Goal: Task Accomplishment & Management: Use online tool/utility

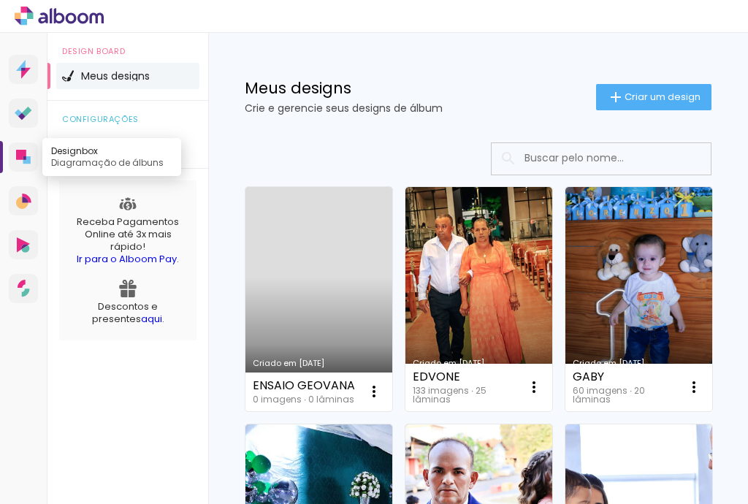
click at [21, 158] on icon at bounding box center [21, 155] width 10 height 10
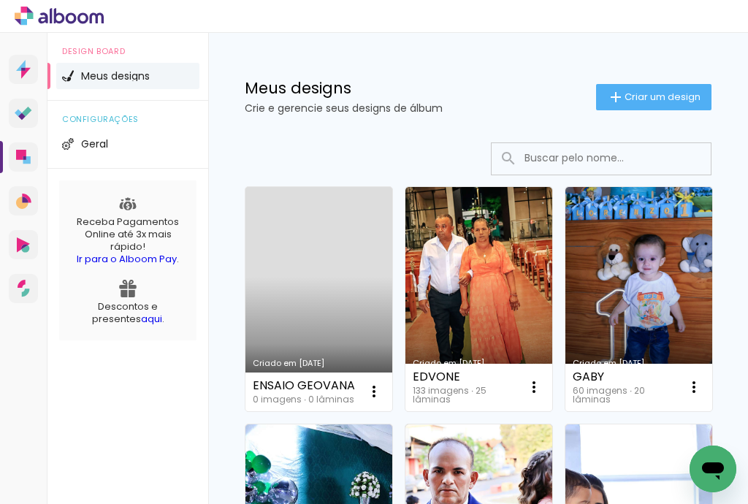
click at [706, 0] on div at bounding box center [374, 0] width 748 height 0
click at [709, 0] on div at bounding box center [374, 0] width 748 height 0
click at [624, 102] on span "Criar um design" at bounding box center [662, 96] width 76 height 9
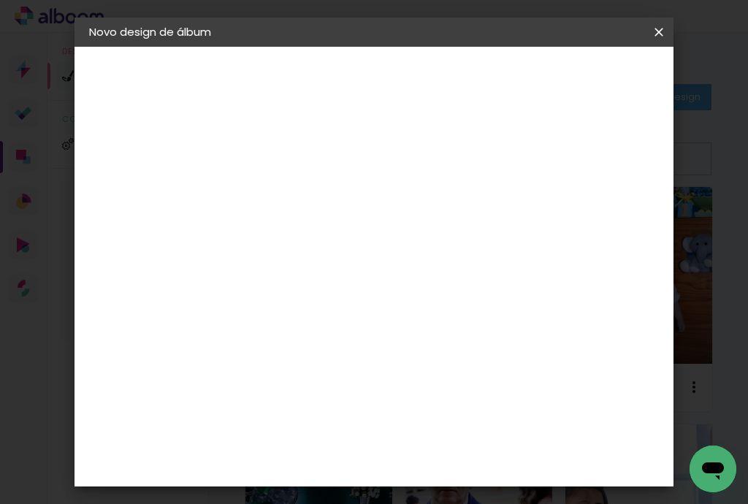
click at [328, 195] on input at bounding box center [328, 196] width 0 height 23
type input "TAMIRES"
type paper-input "TAMIRES"
click at [0, 0] on slot "Avançar" at bounding box center [0, 0] width 0 height 0
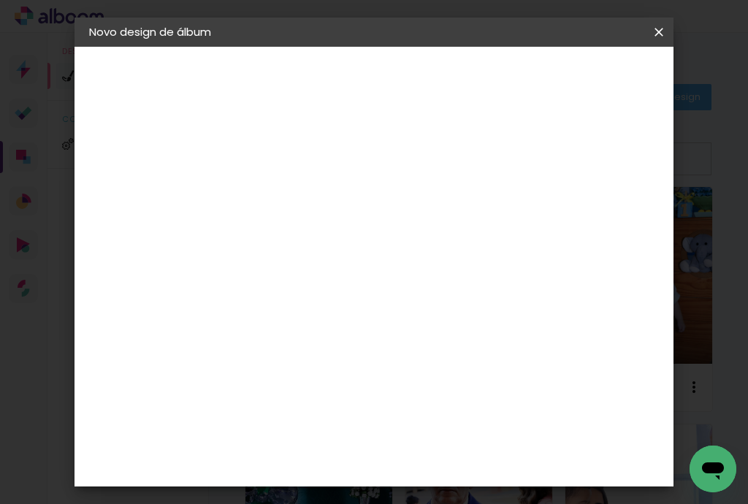
click at [0, 0] on slot "Avançar" at bounding box center [0, 0] width 0 height 0
click at [415, 302] on span "20 × 20" at bounding box center [393, 321] width 68 height 39
click at [566, 83] on paper-button "Avançar" at bounding box center [530, 77] width 72 height 25
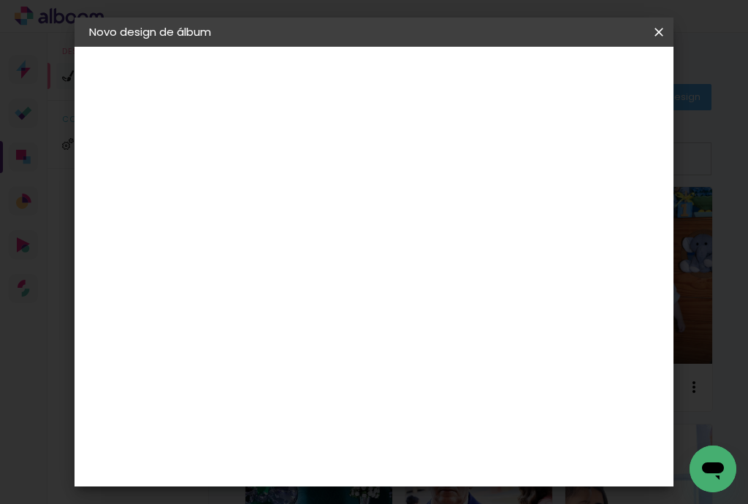
click at [569, 87] on span "Iniciar design" at bounding box center [552, 82] width 34 height 20
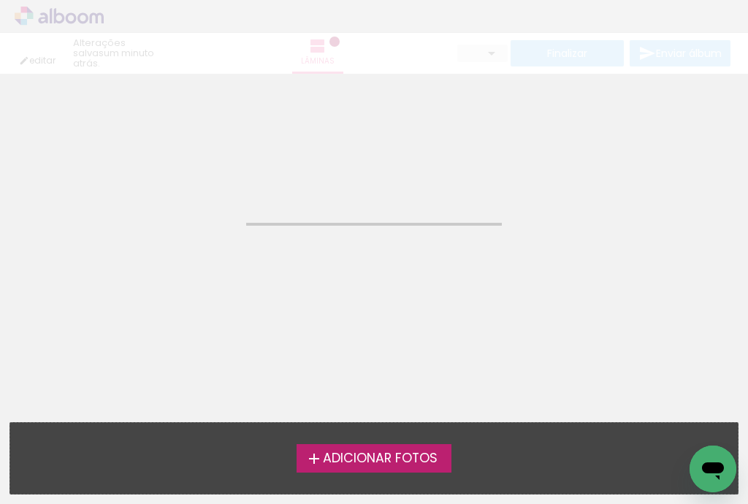
click at [336, 462] on span "Adicionar Fotos" at bounding box center [380, 458] width 115 height 13
click at [0, 0] on input "file" at bounding box center [0, 0] width 0 height 0
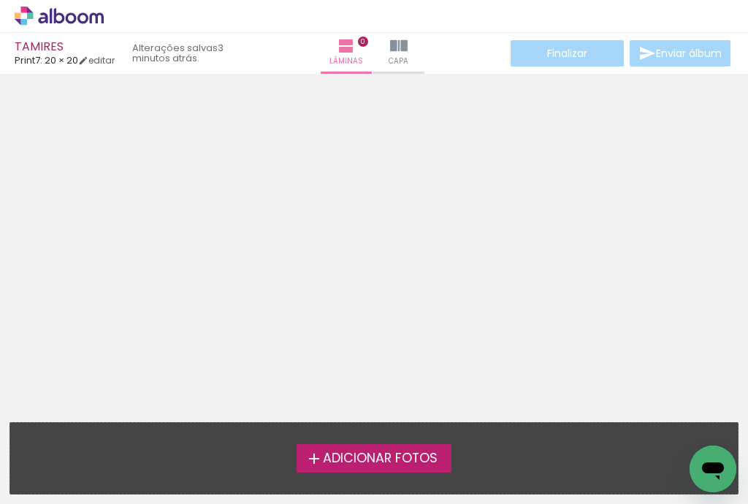
click at [410, 459] on span "Adicionar Fotos" at bounding box center [380, 458] width 115 height 13
click at [0, 0] on input "file" at bounding box center [0, 0] width 0 height 0
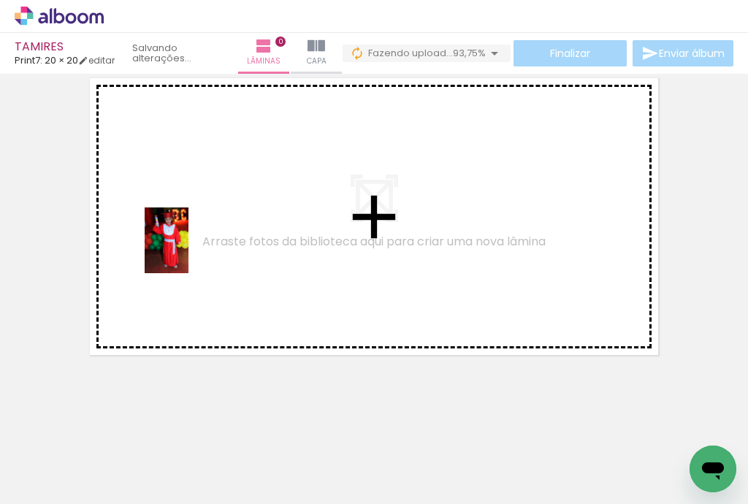
drag, startPoint x: 157, startPoint y: 467, endPoint x: 188, endPoint y: 251, distance: 217.7
click at [188, 251] on quentale-workspace at bounding box center [374, 252] width 748 height 504
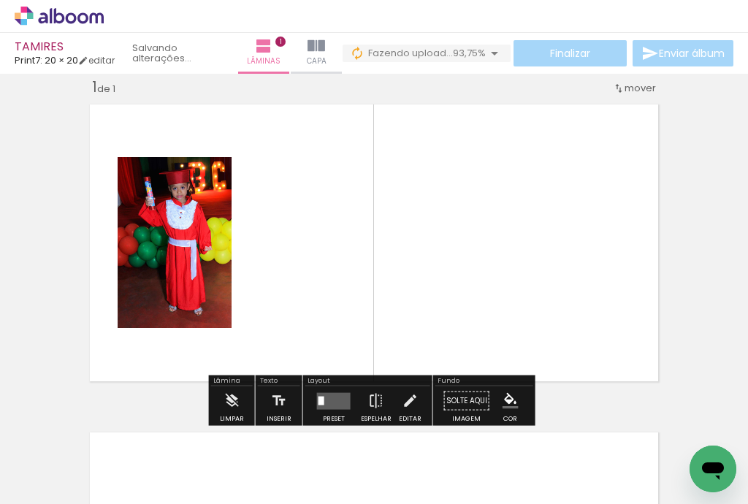
scroll to position [18, 0]
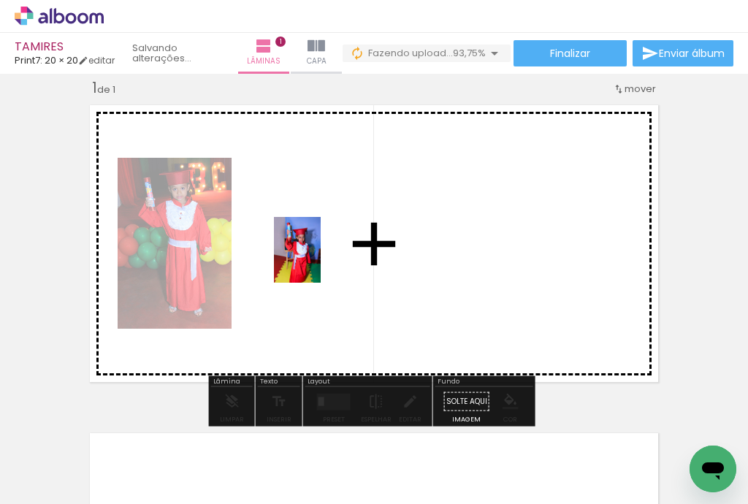
drag, startPoint x: 242, startPoint y: 456, endPoint x: 318, endPoint y: 261, distance: 209.7
click at [318, 261] on quentale-workspace at bounding box center [374, 252] width 748 height 504
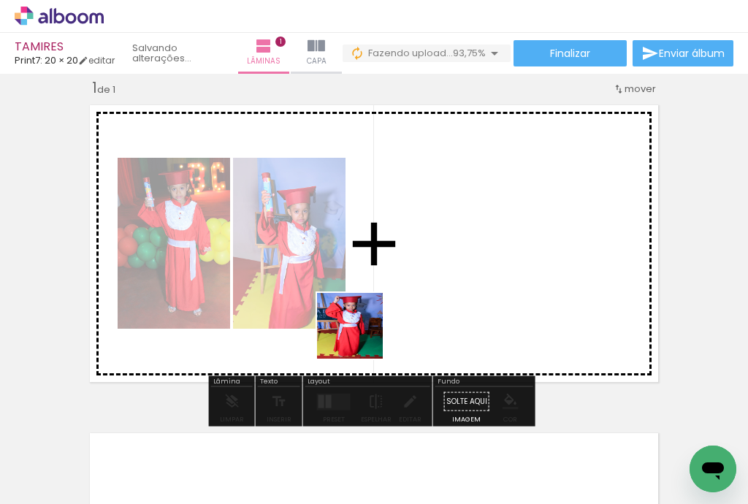
drag, startPoint x: 324, startPoint y: 459, endPoint x: 387, endPoint y: 278, distance: 191.9
click at [386, 275] on quentale-workspace at bounding box center [374, 252] width 748 height 504
click at [386, 275] on quentale-layouter at bounding box center [374, 243] width 583 height 291
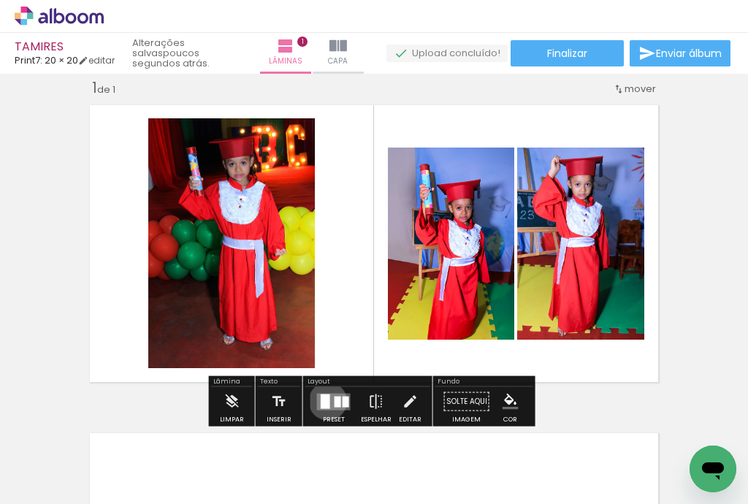
click at [324, 400] on div at bounding box center [325, 401] width 9 height 15
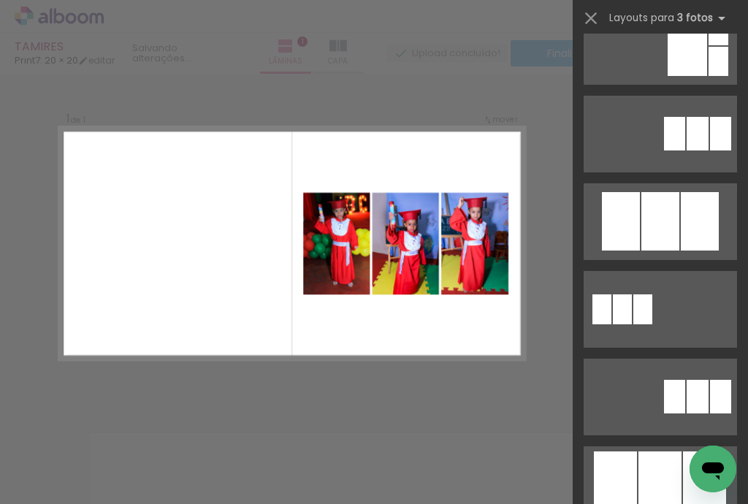
scroll to position [643, 0]
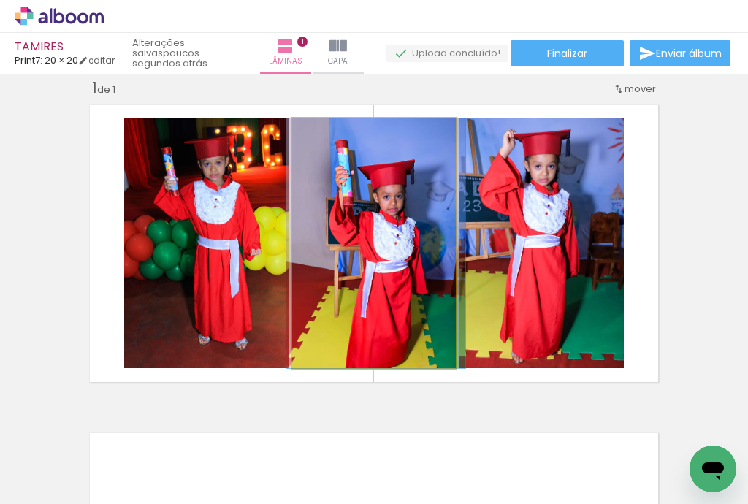
drag, startPoint x: 363, startPoint y: 295, endPoint x: 365, endPoint y: 276, distance: 19.1
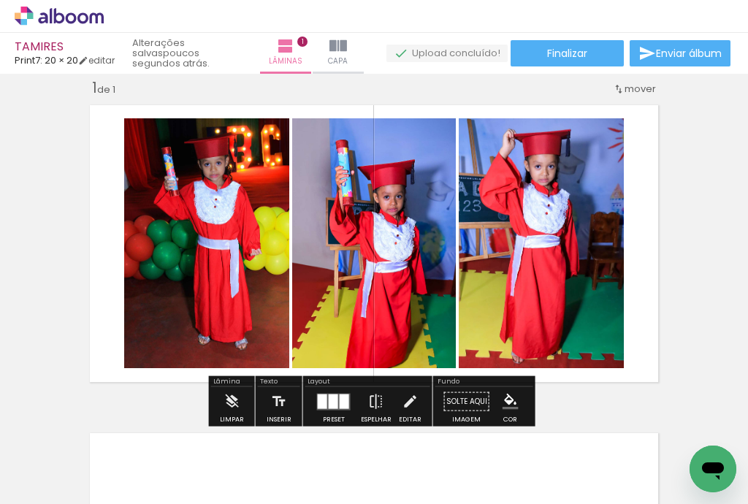
click at [324, 401] on quentale-layouter at bounding box center [334, 401] width 34 height 17
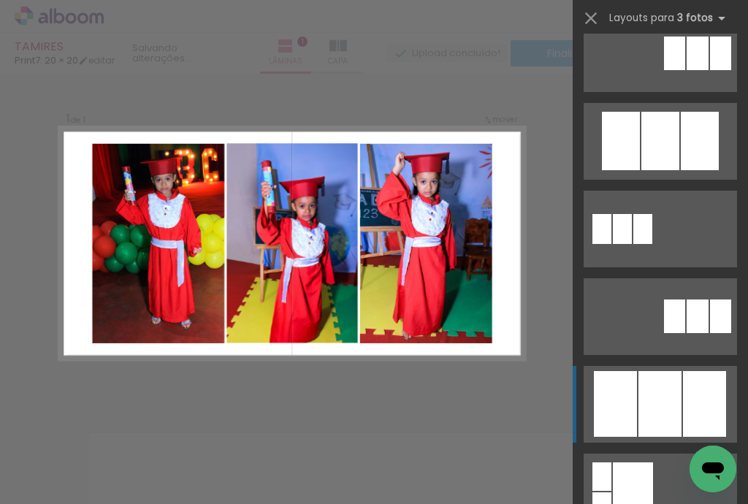
scroll to position [964, 0]
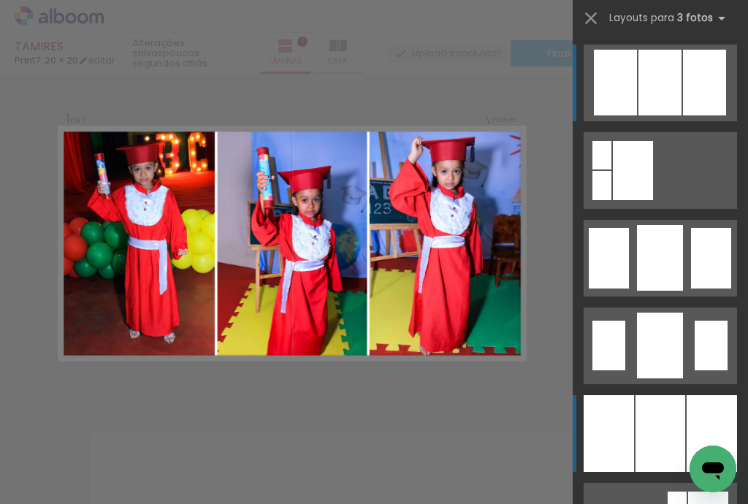
click at [628, 440] on div at bounding box center [609, 433] width 50 height 77
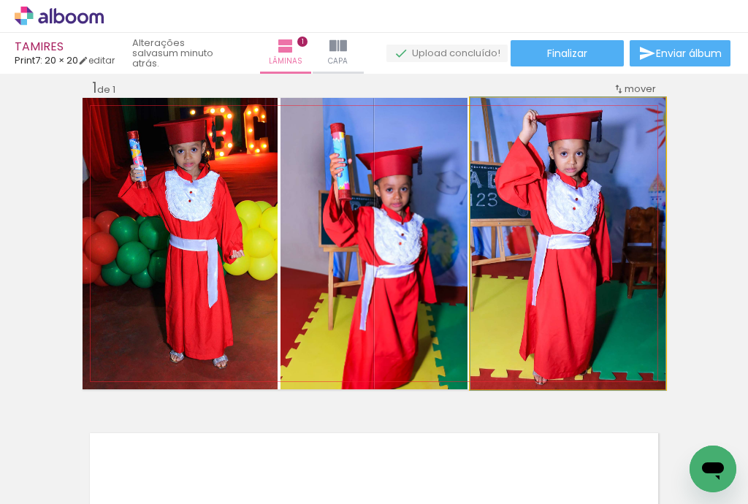
click at [502, 278] on quentale-photo at bounding box center [567, 243] width 195 height 291
drag, startPoint x: 532, startPoint y: 268, endPoint x: 535, endPoint y: 254, distance: 14.2
click at [536, 266] on quentale-photo at bounding box center [567, 243] width 195 height 291
drag, startPoint x: 536, startPoint y: 272, endPoint x: 536, endPoint y: 257, distance: 14.6
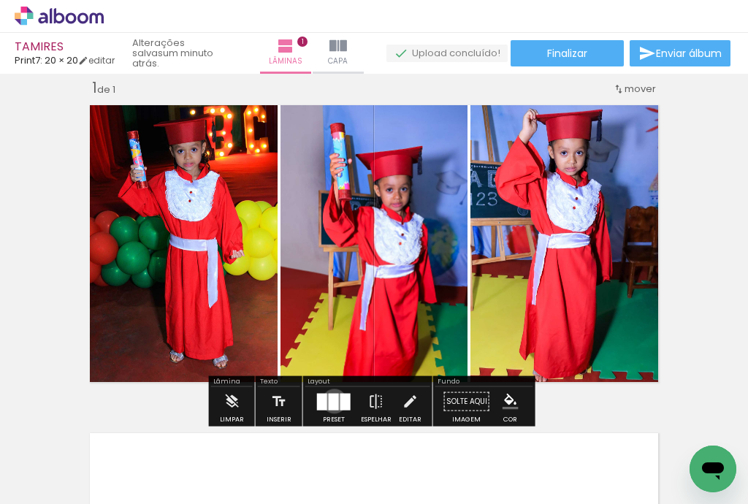
click at [331, 400] on div at bounding box center [334, 401] width 10 height 17
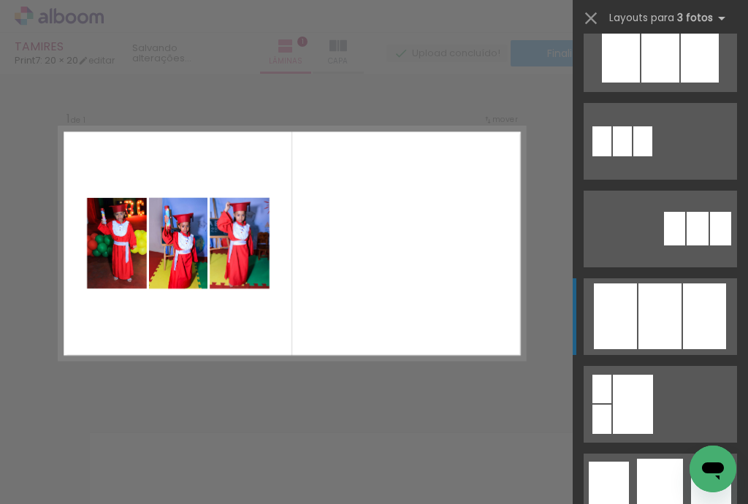
scroll to position [730, 0]
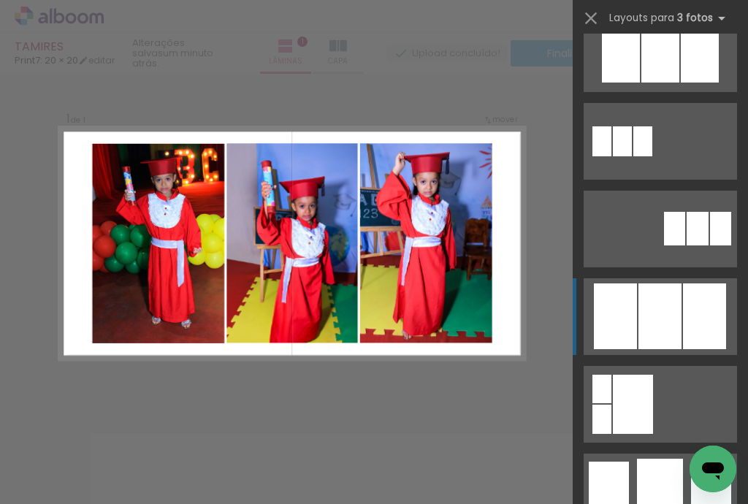
click at [649, 83] on div at bounding box center [660, 53] width 38 height 58
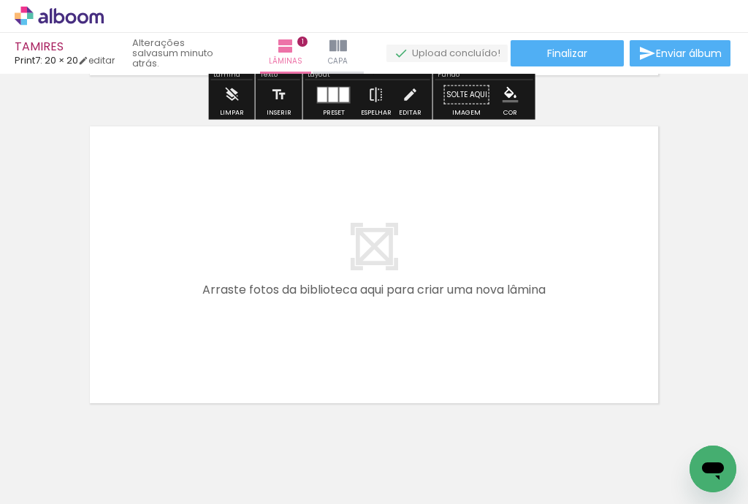
scroll to position [369, 0]
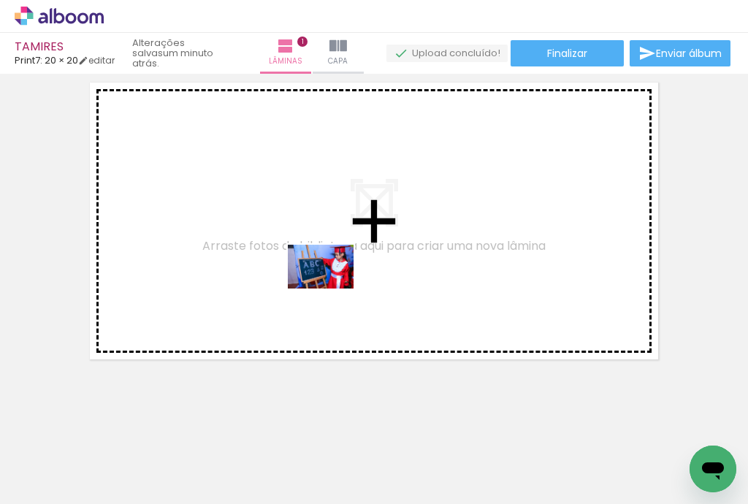
drag, startPoint x: 397, startPoint y: 458, endPoint x: 332, endPoint y: 288, distance: 181.5
click at [332, 288] on quentale-workspace at bounding box center [374, 252] width 748 height 504
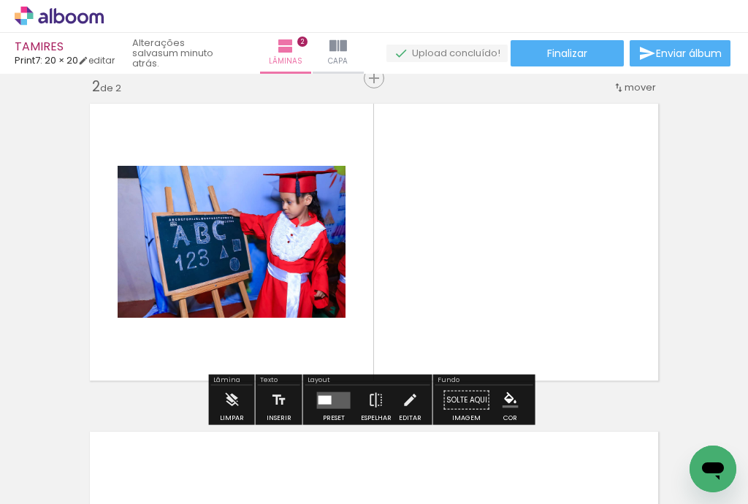
scroll to position [346, 0]
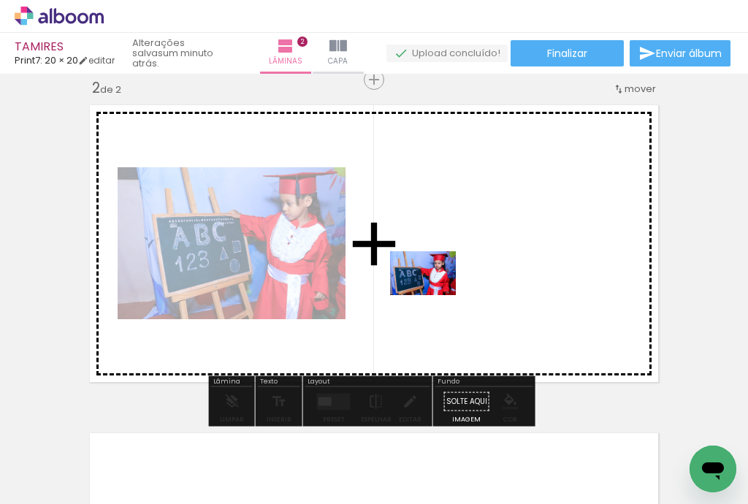
drag, startPoint x: 492, startPoint y: 456, endPoint x: 429, endPoint y: 283, distance: 183.9
click at [429, 283] on quentale-workspace at bounding box center [374, 252] width 748 height 504
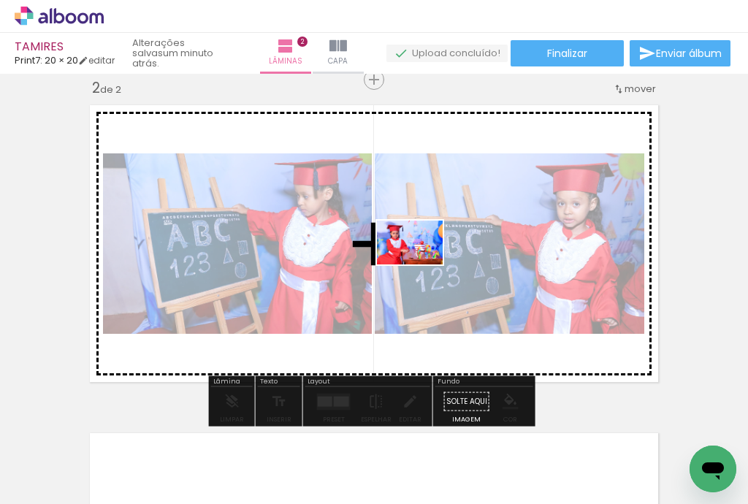
drag, startPoint x: 567, startPoint y: 461, endPoint x: 421, endPoint y: 264, distance: 245.4
click at [421, 264] on quentale-workspace at bounding box center [374, 252] width 748 height 504
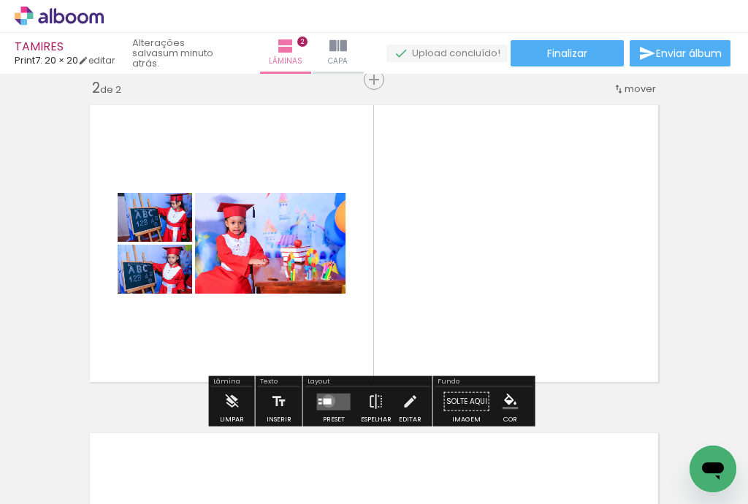
click at [325, 400] on div at bounding box center [328, 401] width 8 height 6
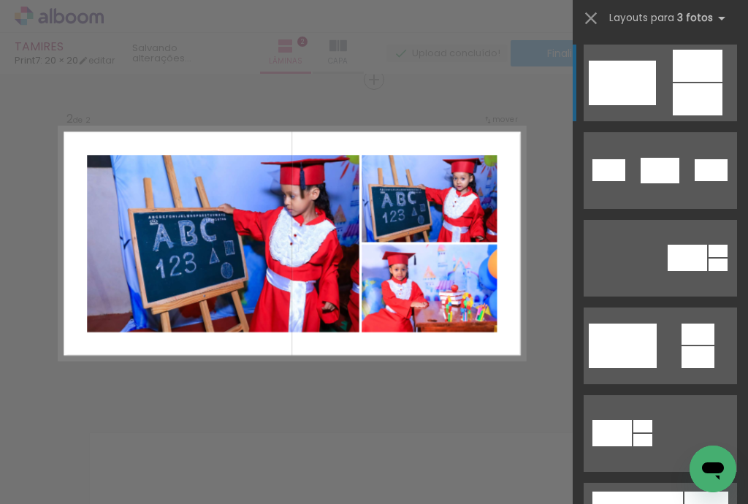
scroll to position [467, 0]
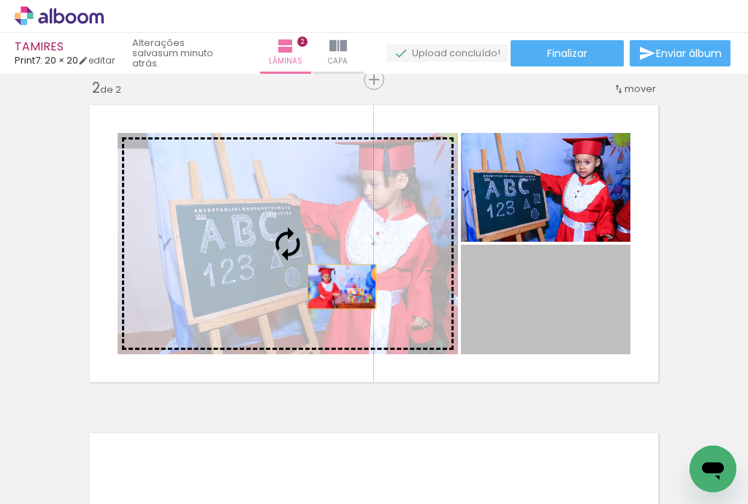
drag, startPoint x: 579, startPoint y: 329, endPoint x: 336, endPoint y: 286, distance: 247.0
click at [0, 0] on slot at bounding box center [0, 0] width 0 height 0
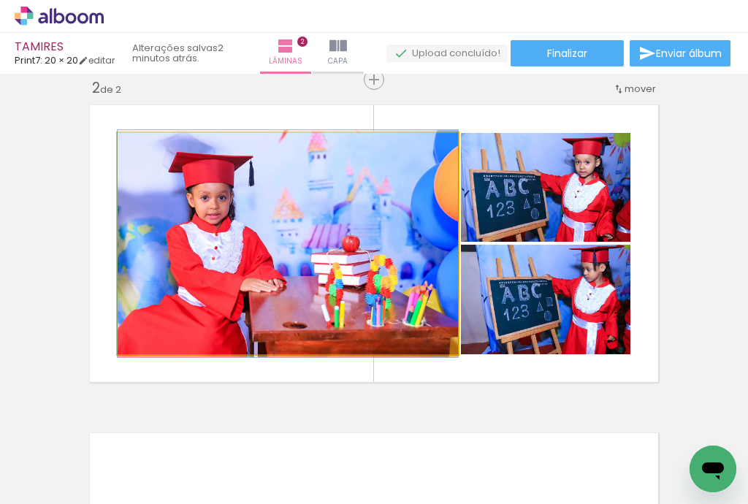
click at [393, 240] on quentale-photo at bounding box center [288, 243] width 340 height 221
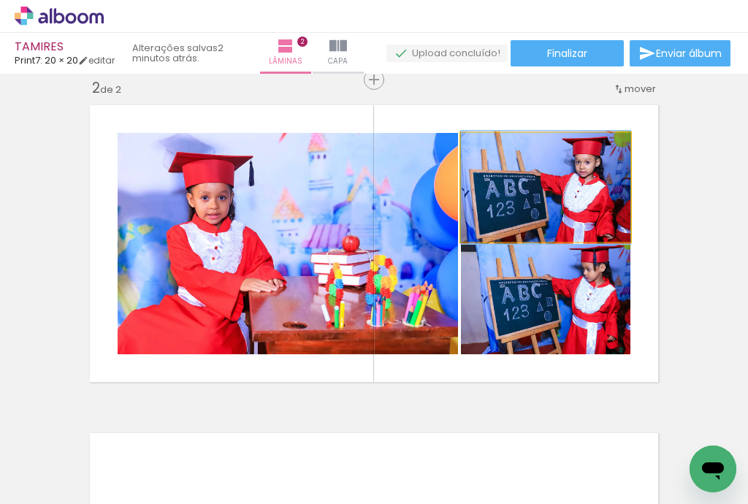
click at [564, 228] on quentale-photo at bounding box center [545, 187] width 169 height 109
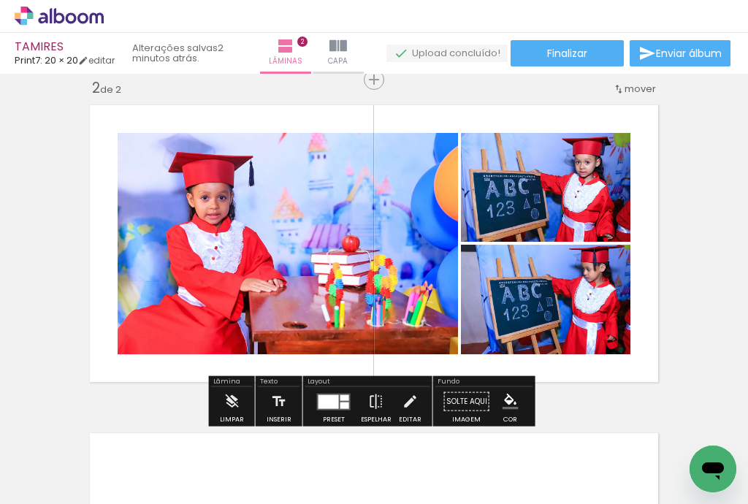
click at [321, 397] on div at bounding box center [328, 401] width 20 height 14
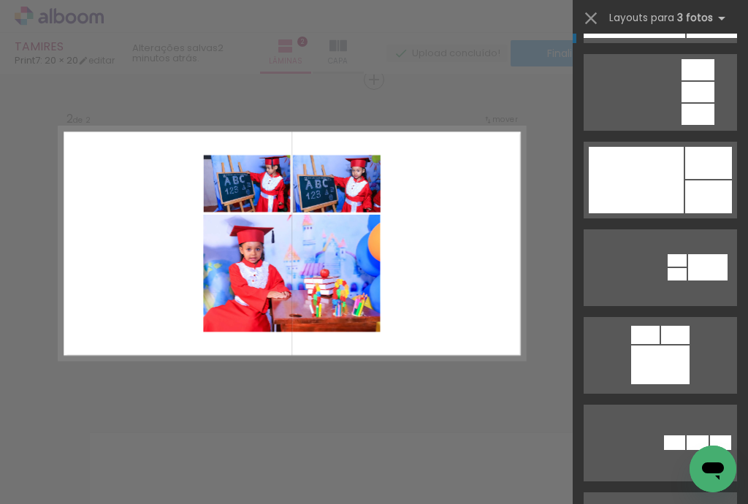
scroll to position [2074, 0]
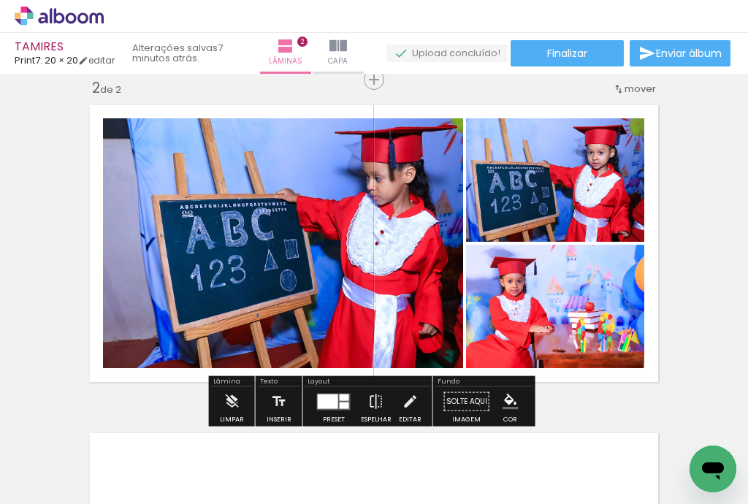
scroll to position [0, 0]
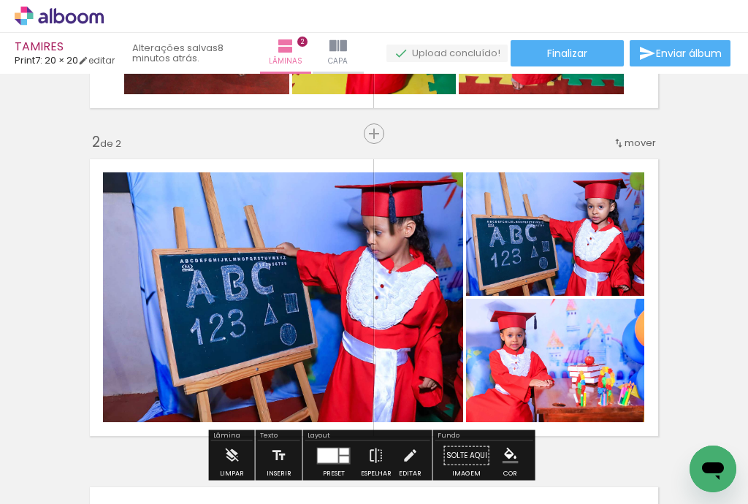
scroll to position [351, 0]
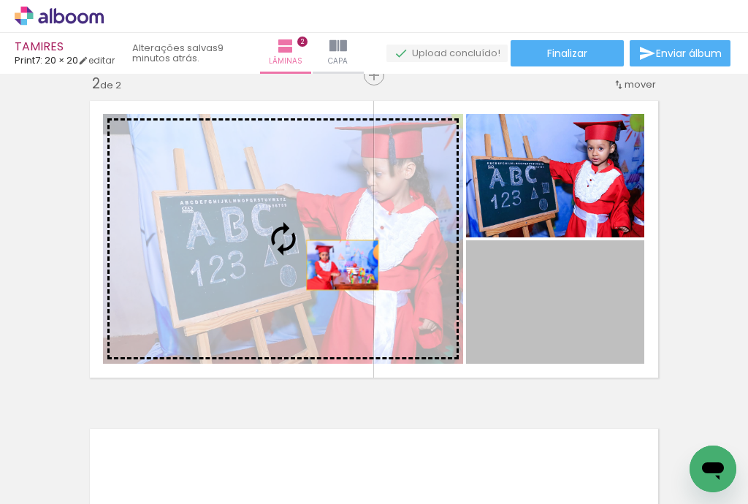
drag, startPoint x: 527, startPoint y: 316, endPoint x: 335, endPoint y: 263, distance: 198.6
click at [0, 0] on slot at bounding box center [0, 0] width 0 height 0
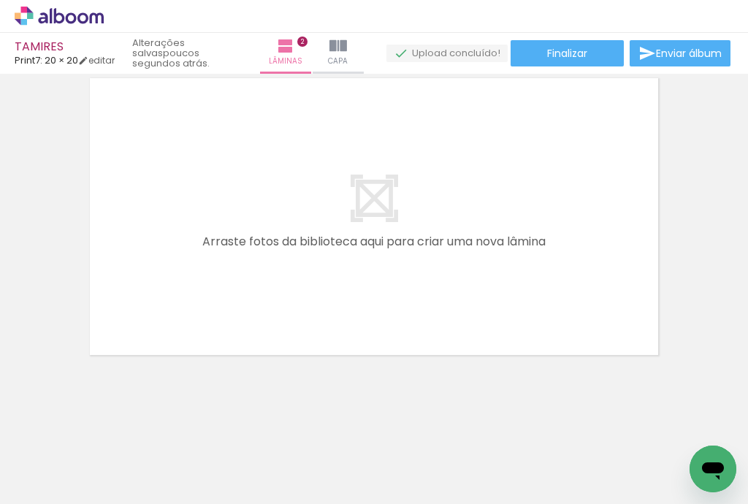
scroll to position [0, 255]
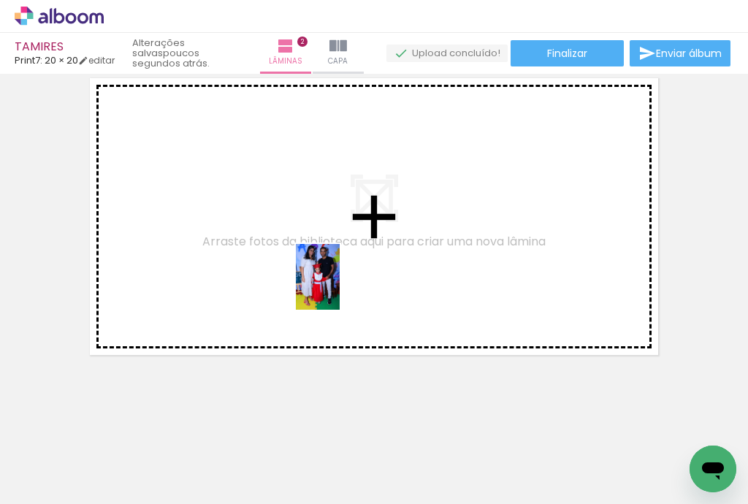
drag, startPoint x: 391, startPoint y: 462, endPoint x: 340, endPoint y: 288, distance: 181.4
click at [340, 288] on quentale-workspace at bounding box center [374, 252] width 748 height 504
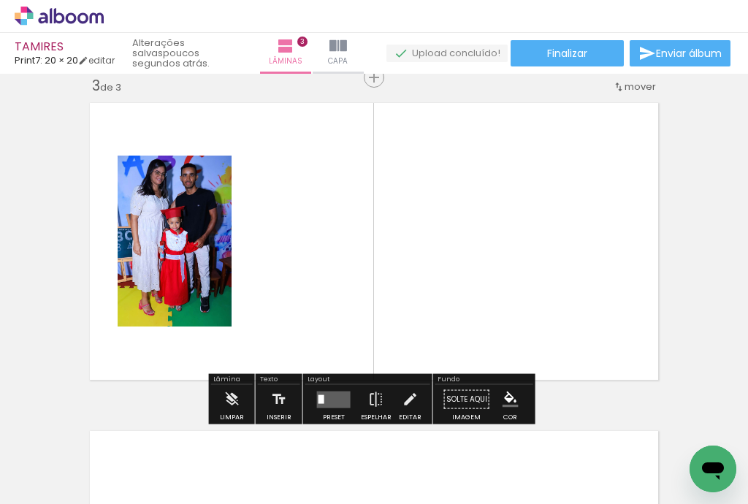
scroll to position [674, 0]
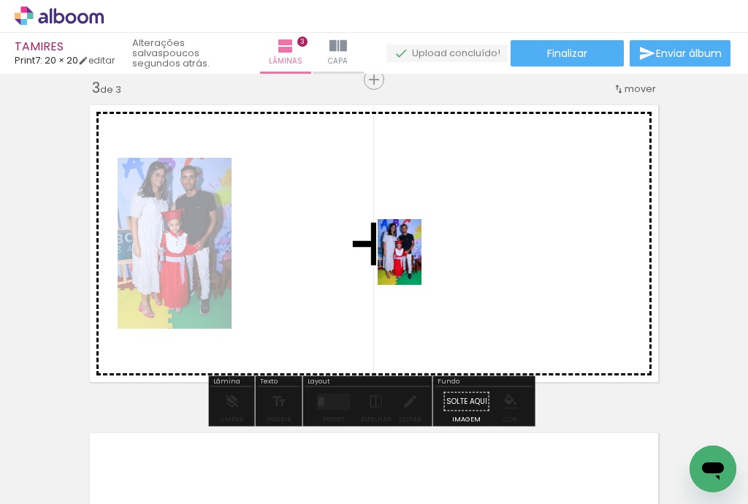
drag, startPoint x: 463, startPoint y: 456, endPoint x: 431, endPoint y: 252, distance: 206.3
click at [424, 232] on quentale-workspace at bounding box center [374, 252] width 748 height 504
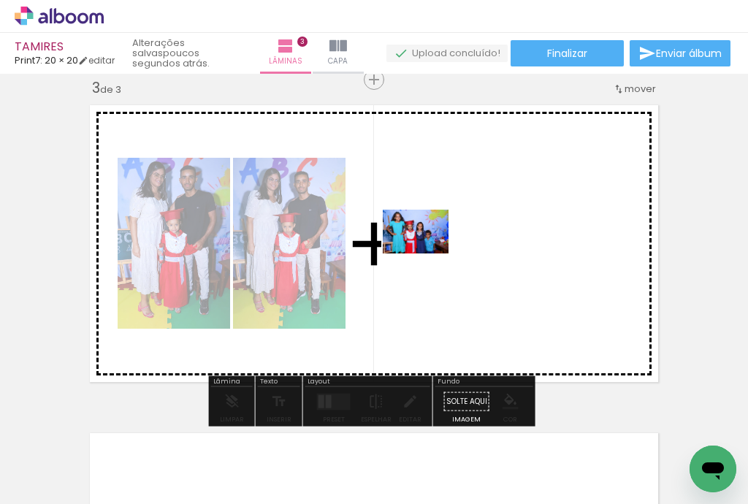
drag, startPoint x: 540, startPoint y: 460, endPoint x: 427, endPoint y: 251, distance: 237.9
click at [427, 251] on quentale-workspace at bounding box center [374, 252] width 748 height 504
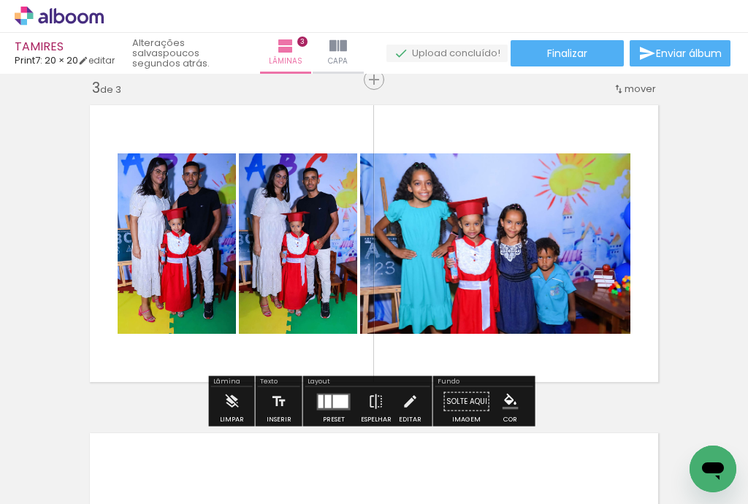
click at [335, 394] on div at bounding box center [340, 400] width 15 height 13
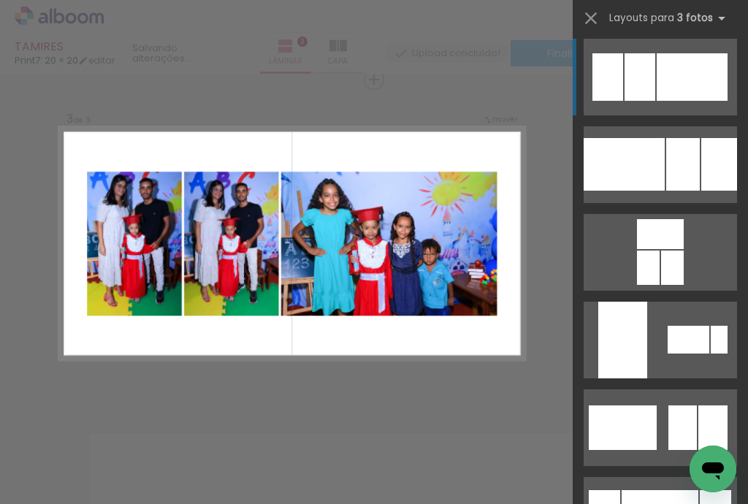
scroll to position [0, 0]
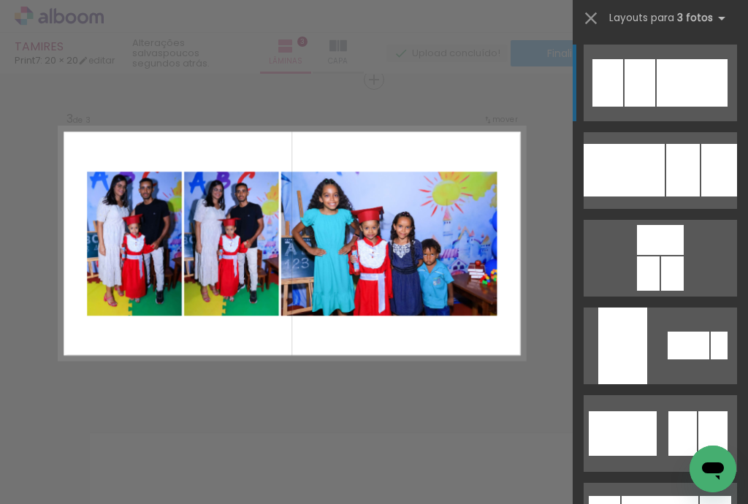
click at [666, 144] on div at bounding box center [683, 170] width 34 height 53
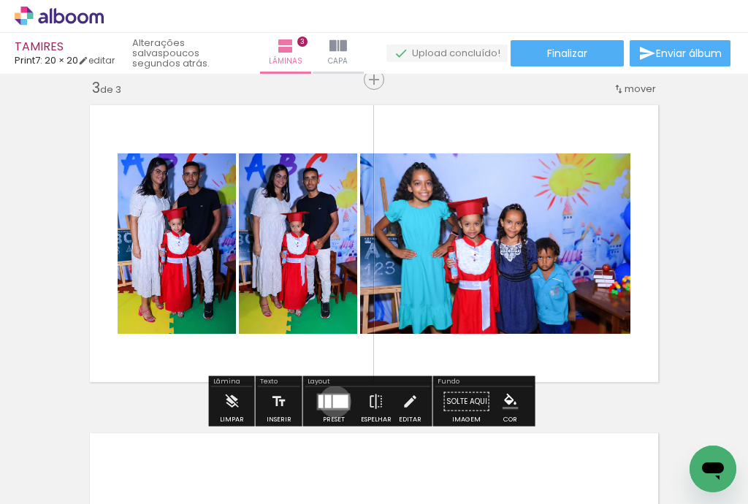
click at [333, 401] on div at bounding box center [340, 400] width 15 height 13
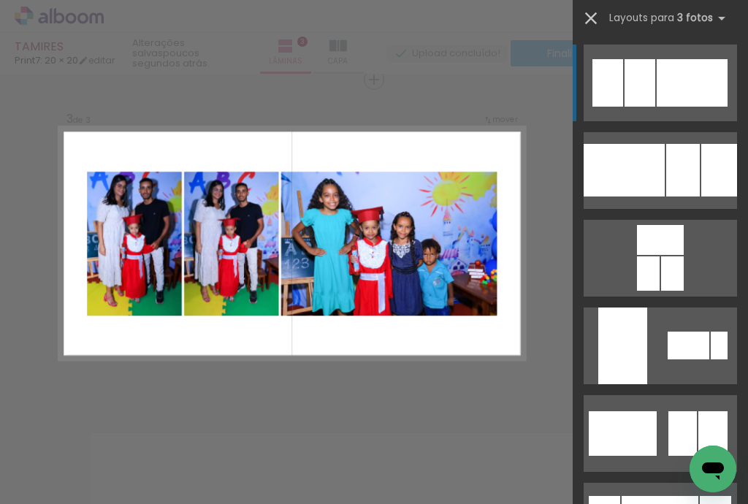
click at [584, 15] on iron-icon at bounding box center [591, 18] width 20 height 20
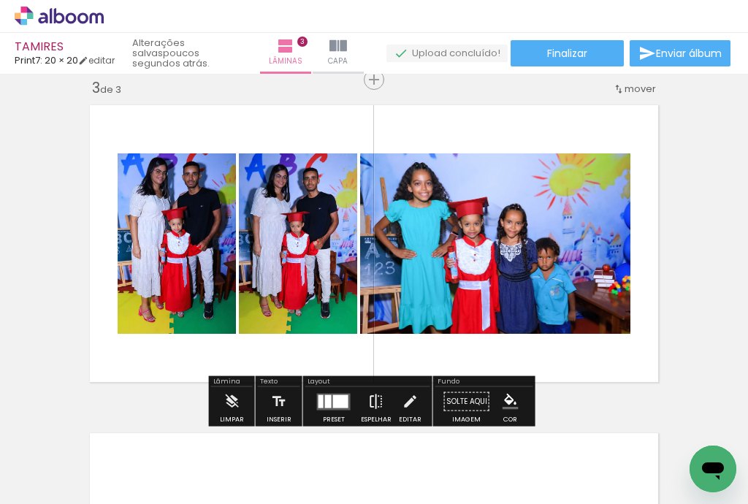
click at [371, 401] on iron-icon at bounding box center [376, 401] width 16 height 29
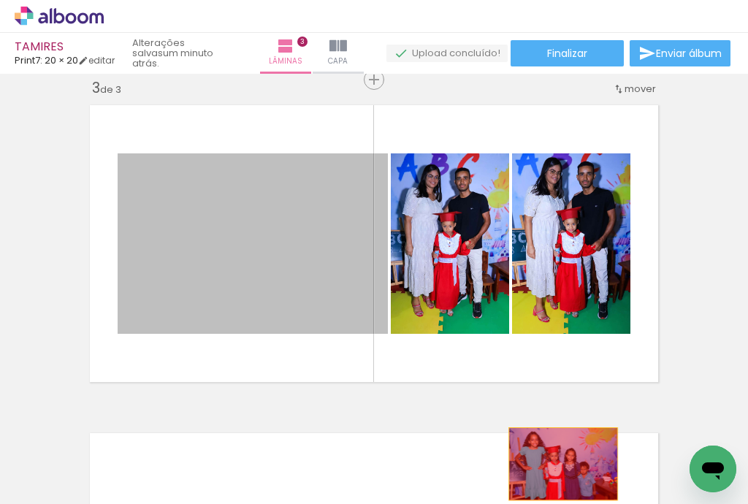
drag, startPoint x: 212, startPoint y: 249, endPoint x: 562, endPoint y: 467, distance: 412.0
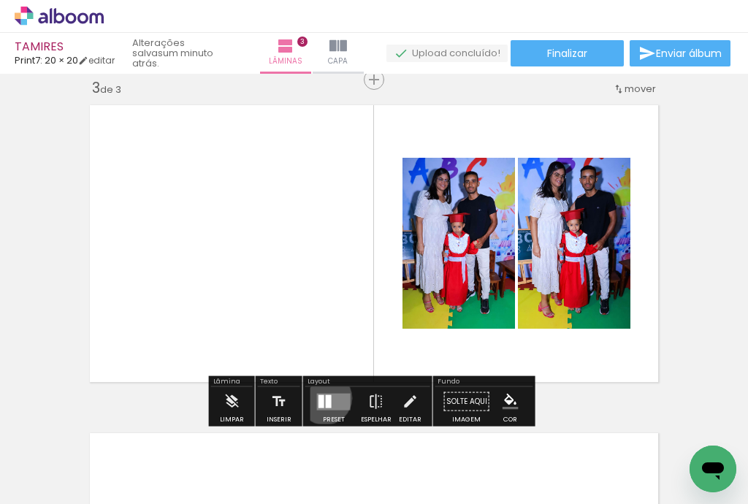
click at [326, 397] on div at bounding box center [329, 400] width 6 height 13
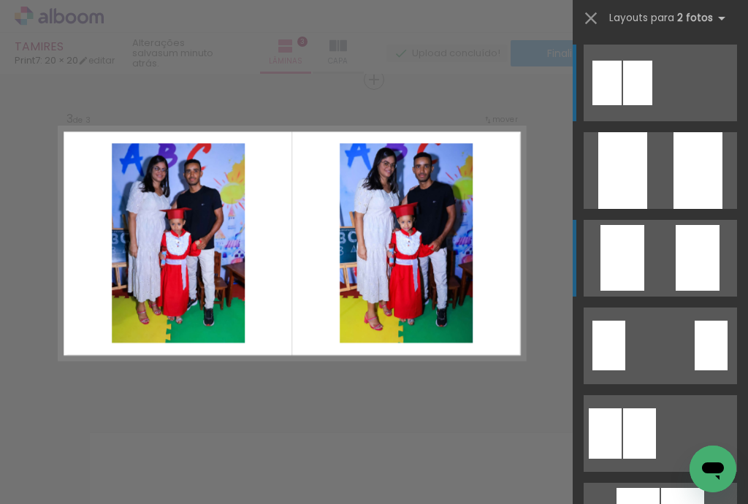
click at [679, 209] on div at bounding box center [697, 170] width 49 height 77
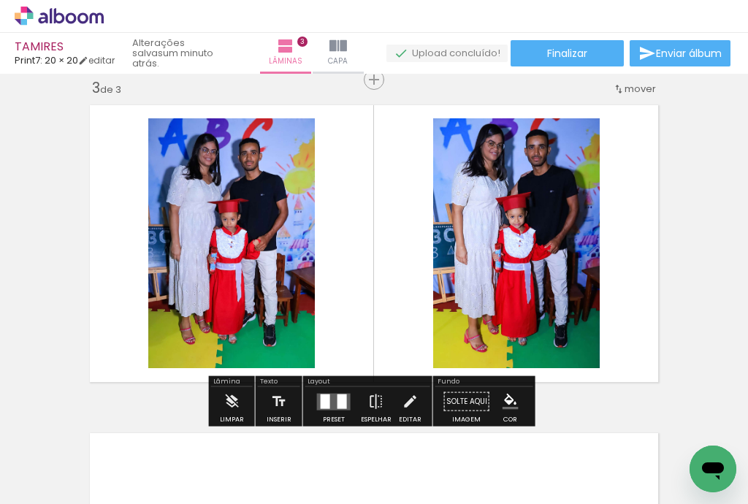
click at [486, 251] on quentale-photo at bounding box center [516, 243] width 167 height 250
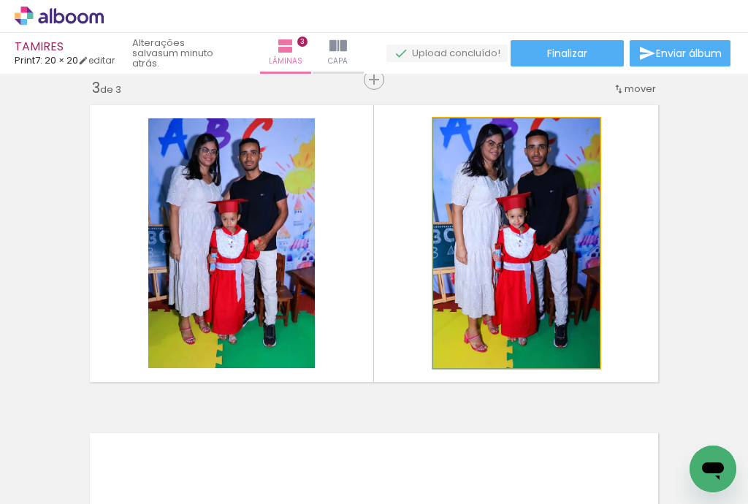
click at [486, 251] on quentale-photo at bounding box center [516, 243] width 167 height 250
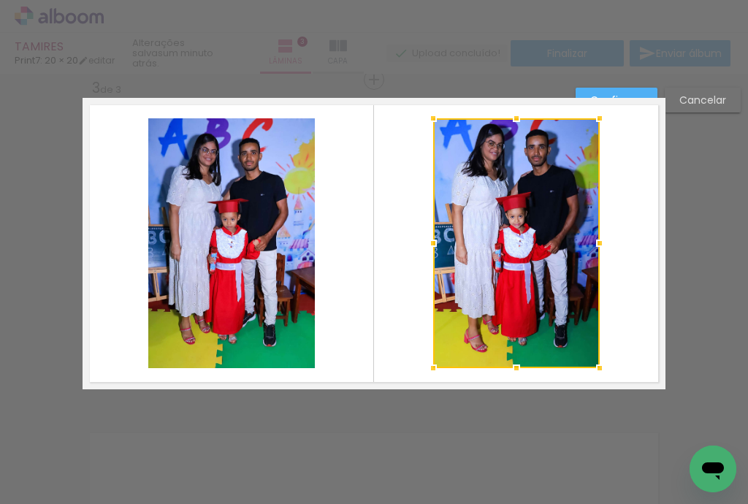
click at [248, 256] on quentale-photo at bounding box center [231, 243] width 167 height 250
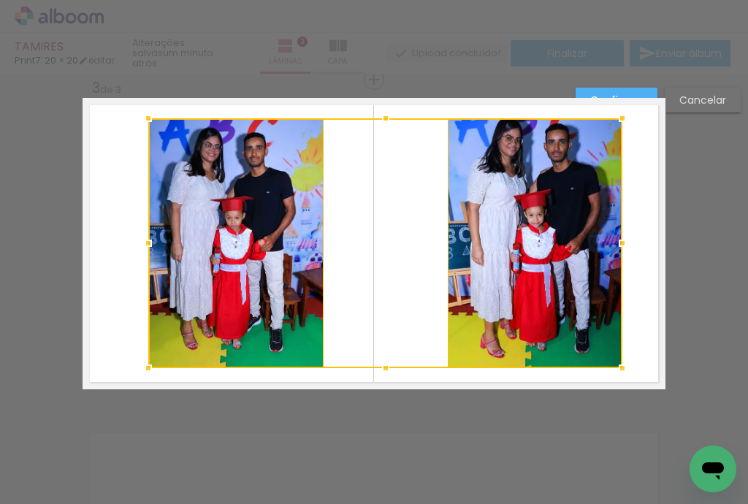
drag, startPoint x: 598, startPoint y: 240, endPoint x: 621, endPoint y: 237, distance: 22.8
click at [621, 237] on div at bounding box center [622, 243] width 29 height 29
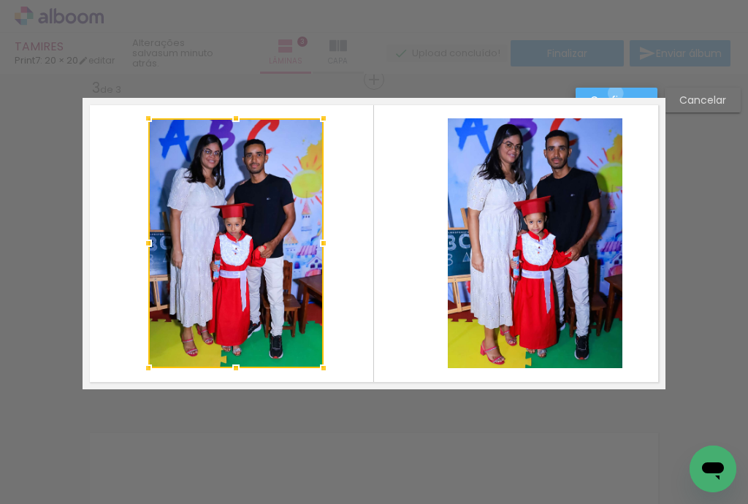
click at [0, 0] on slot "Confirmar" at bounding box center [0, 0] width 0 height 0
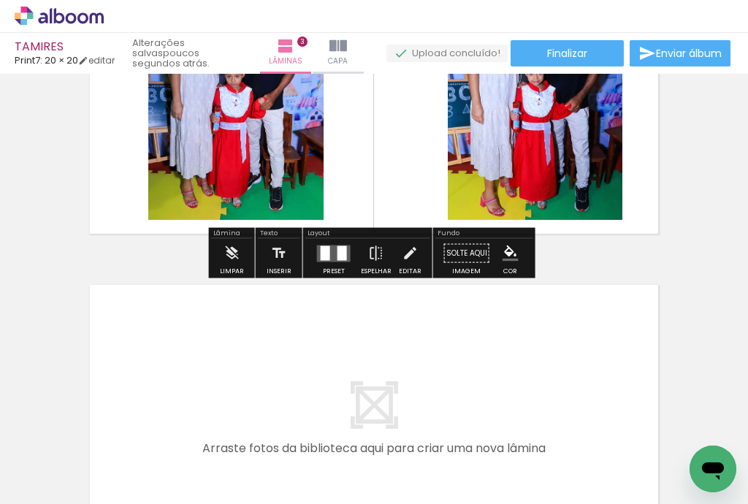
scroll to position [849, 0]
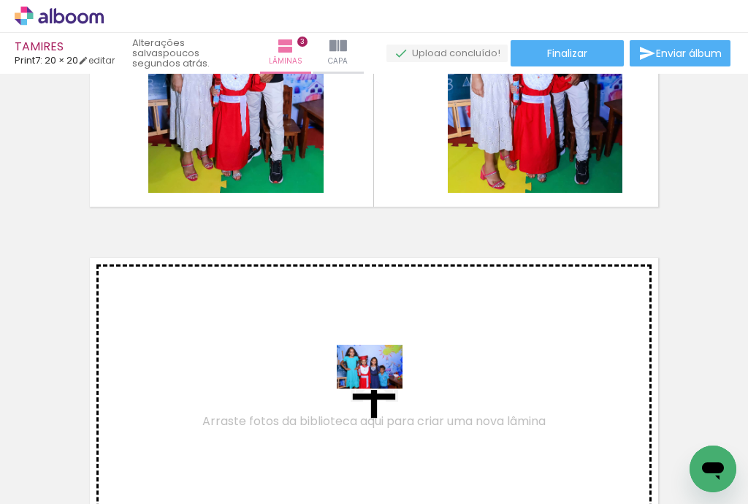
drag, startPoint x: 529, startPoint y: 462, endPoint x: 343, endPoint y: 382, distance: 201.9
click at [343, 382] on quentale-workspace at bounding box center [374, 252] width 748 height 504
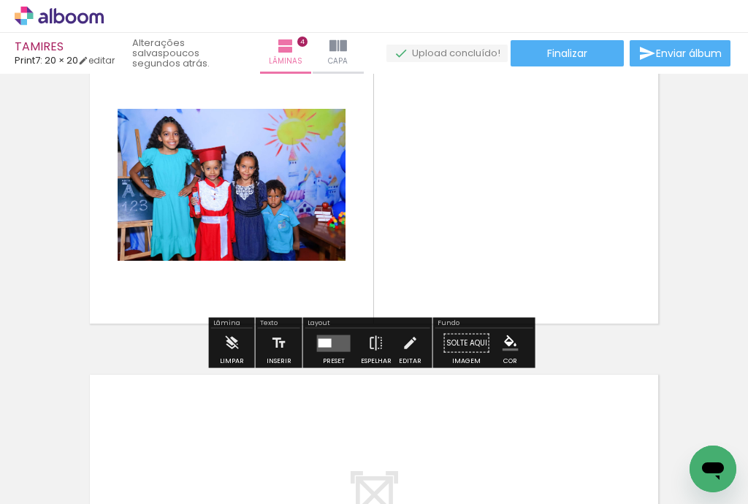
scroll to position [0, 484]
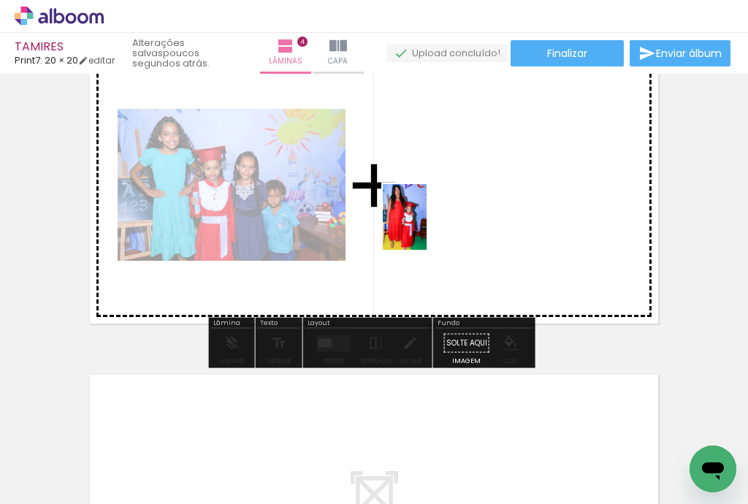
drag, startPoint x: 406, startPoint y: 467, endPoint x: 431, endPoint y: 243, distance: 224.9
click at [429, 226] on quentale-workspace at bounding box center [374, 252] width 748 height 504
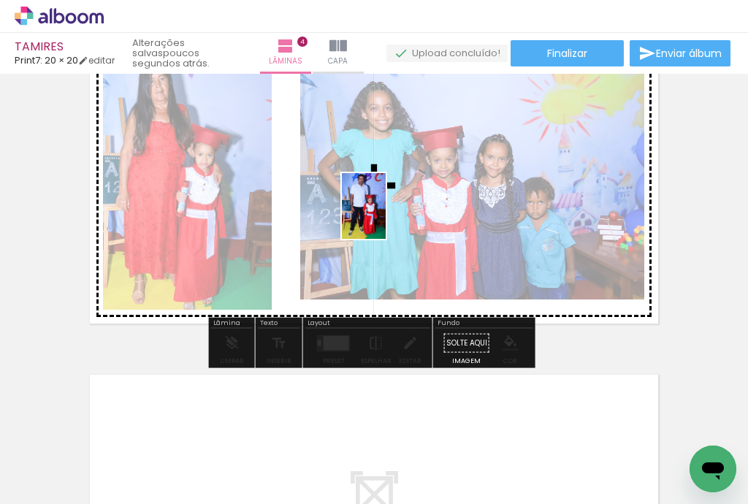
drag, startPoint x: 481, startPoint y: 470, endPoint x: 386, endPoint y: 216, distance: 271.6
click at [386, 216] on quentale-workspace at bounding box center [374, 252] width 748 height 504
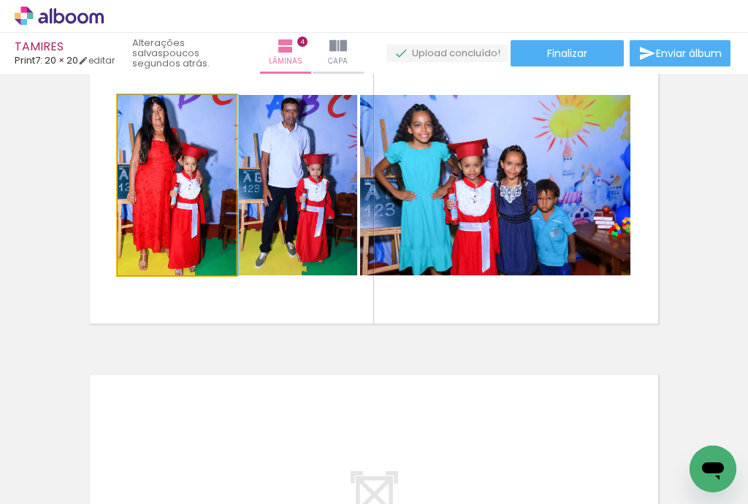
drag, startPoint x: 155, startPoint y: 221, endPoint x: 158, endPoint y: 212, distance: 9.9
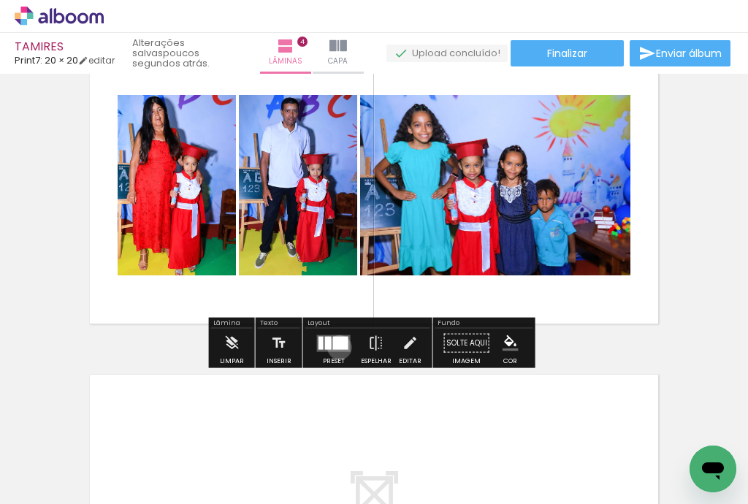
click at [336, 347] on div at bounding box center [340, 342] width 15 height 13
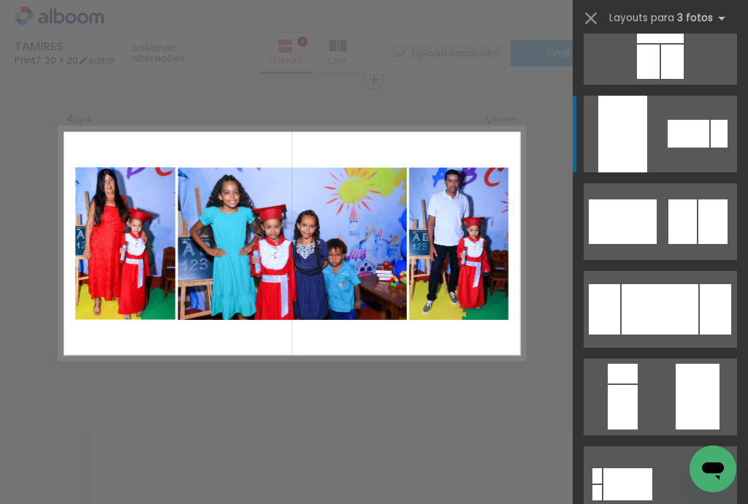
scroll to position [234, 0]
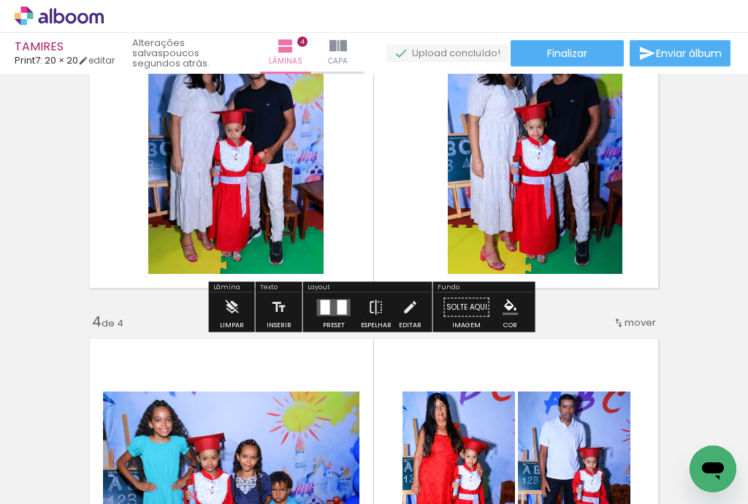
scroll to position [1002, 0]
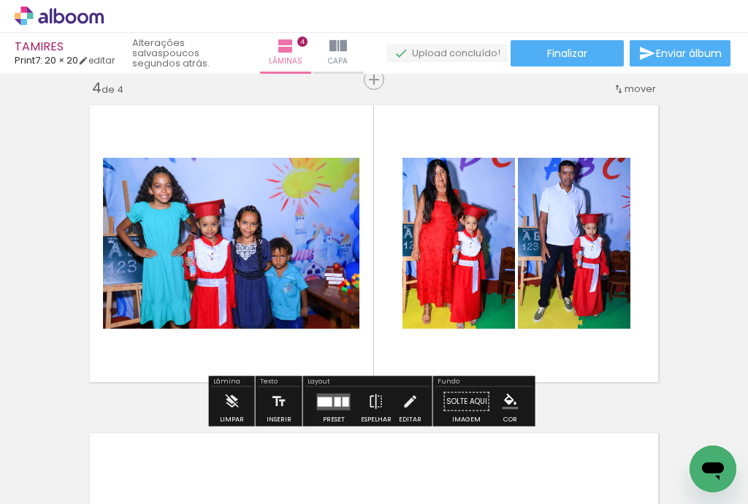
click at [335, 401] on div at bounding box center [337, 401] width 7 height 9
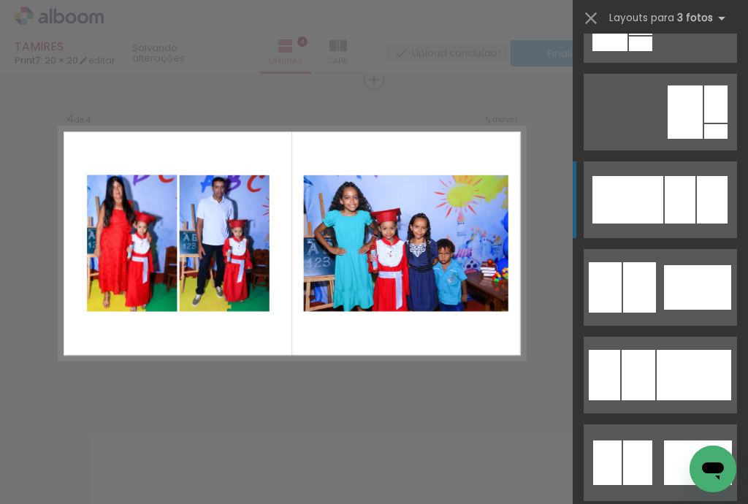
scroll to position [993, 0]
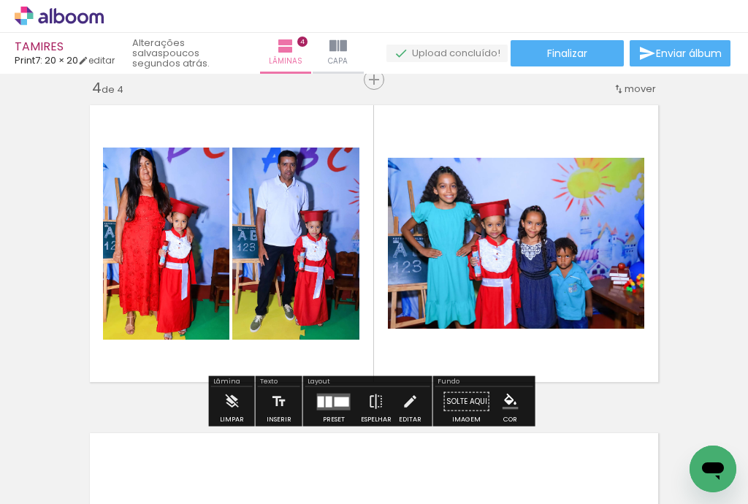
click at [471, 245] on quentale-photo at bounding box center [516, 243] width 256 height 171
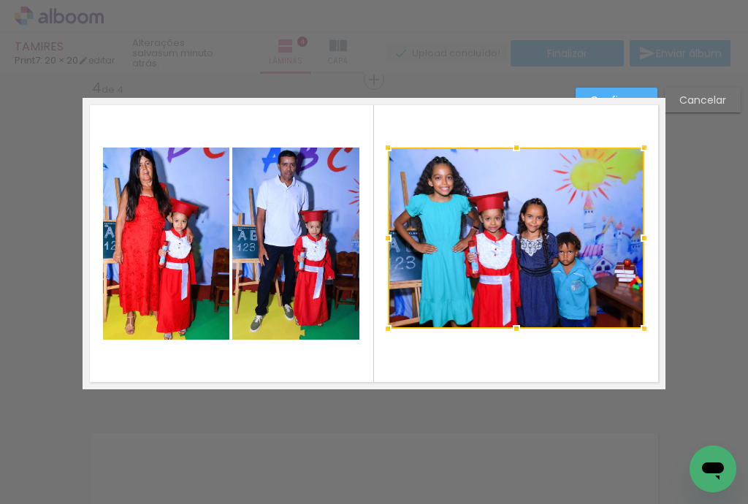
drag, startPoint x: 510, startPoint y: 159, endPoint x: 505, endPoint y: 149, distance: 11.1
click at [505, 149] on div at bounding box center [516, 147] width 29 height 29
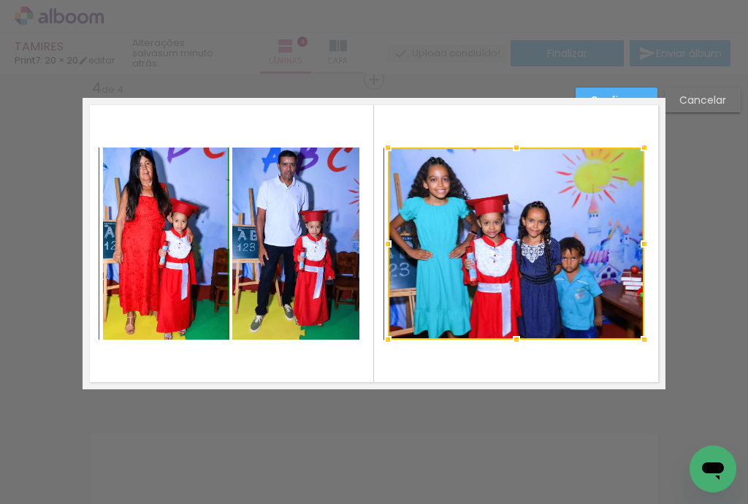
click at [509, 333] on div at bounding box center [516, 339] width 29 height 29
click at [299, 254] on quentale-photo at bounding box center [295, 244] width 127 height 192
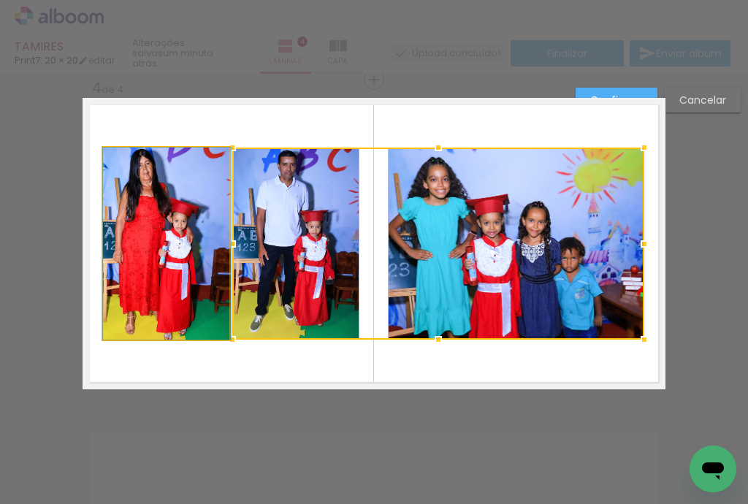
click at [212, 261] on quentale-photo at bounding box center [166, 244] width 126 height 192
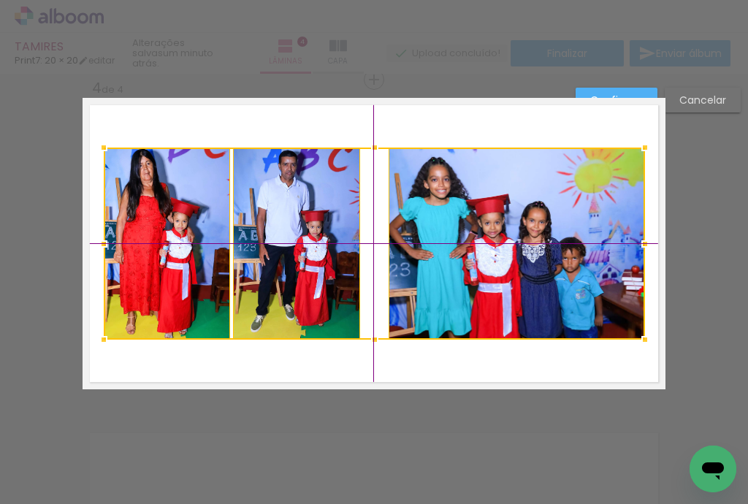
click at [364, 251] on div at bounding box center [374, 244] width 541 height 192
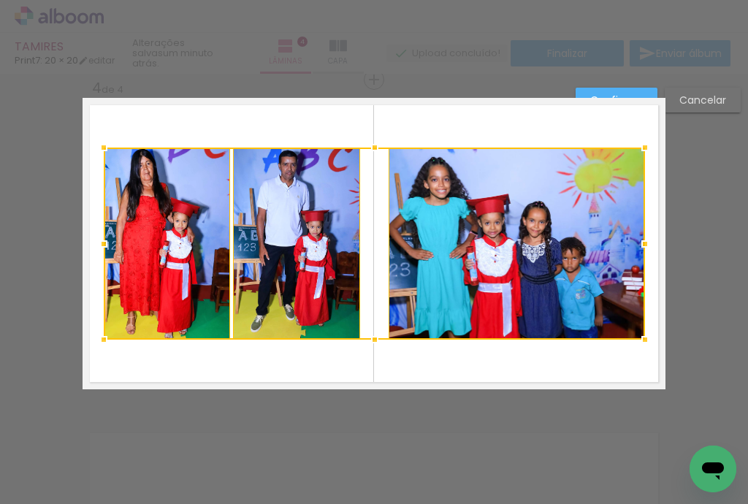
click at [625, 91] on paper-button "Confirmar" at bounding box center [617, 100] width 82 height 25
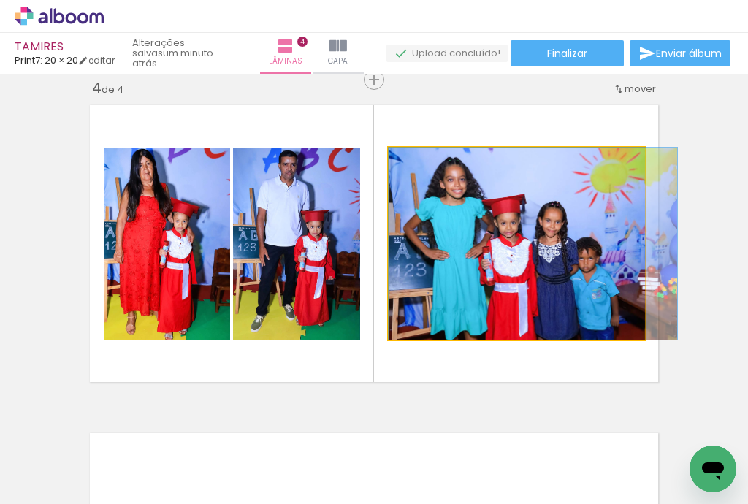
drag, startPoint x: 487, startPoint y: 254, endPoint x: 500, endPoint y: 253, distance: 12.5
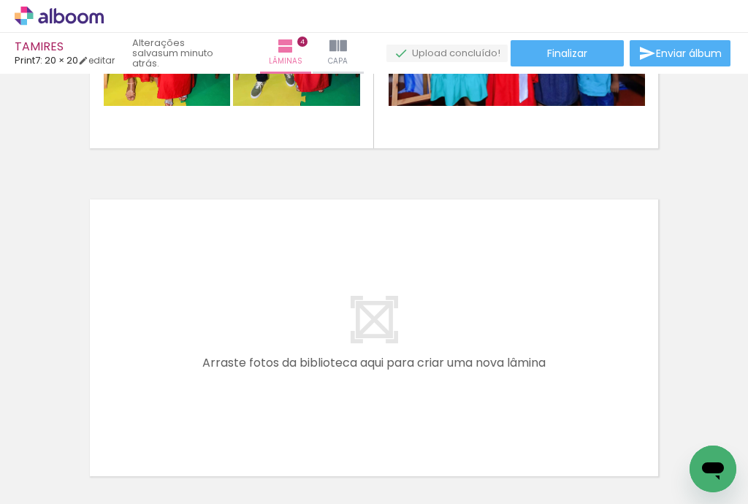
scroll to position [0, 635]
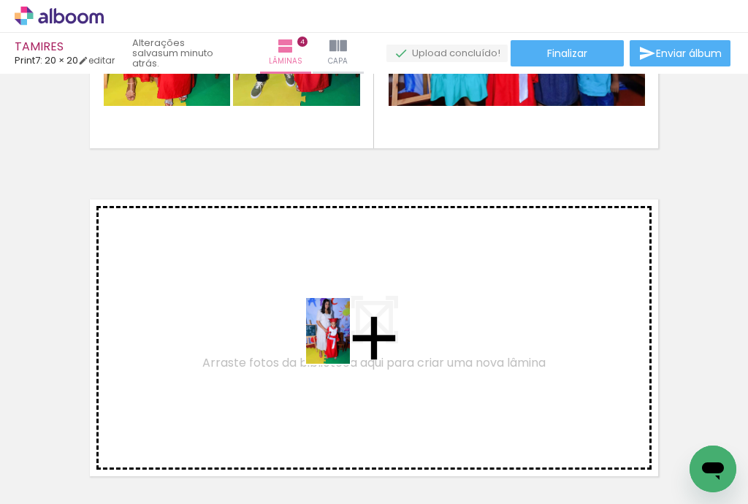
drag, startPoint x: 421, startPoint y: 474, endPoint x: 350, endPoint y: 342, distance: 150.0
click at [350, 342] on quentale-workspace at bounding box center [374, 252] width 748 height 504
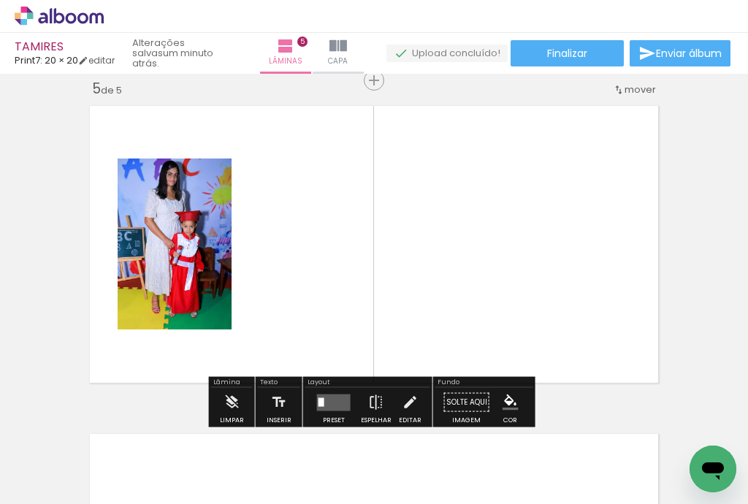
scroll to position [1330, 0]
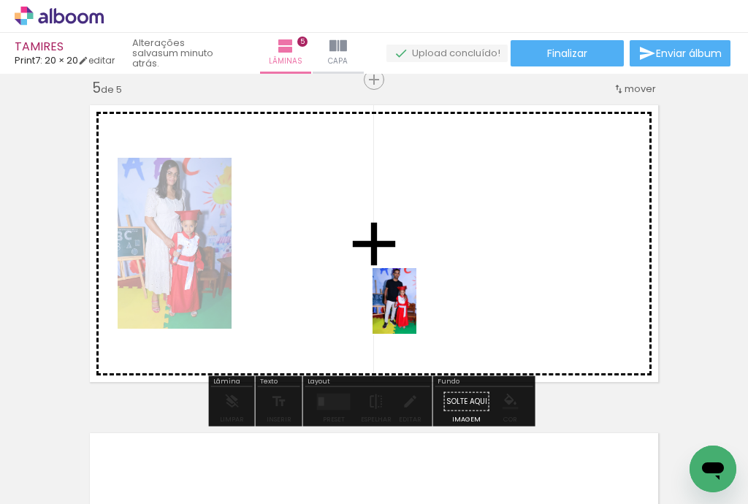
drag, startPoint x: 502, startPoint y: 456, endPoint x: 416, endPoint y: 312, distance: 167.3
click at [416, 312] on quentale-workspace at bounding box center [374, 252] width 748 height 504
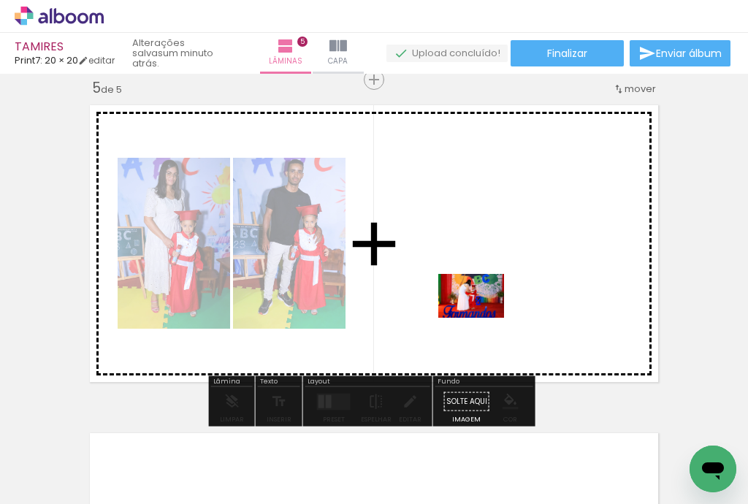
drag, startPoint x: 588, startPoint y: 467, endPoint x: 479, endPoint y: 311, distance: 189.8
click at [479, 311] on quentale-workspace at bounding box center [374, 252] width 748 height 504
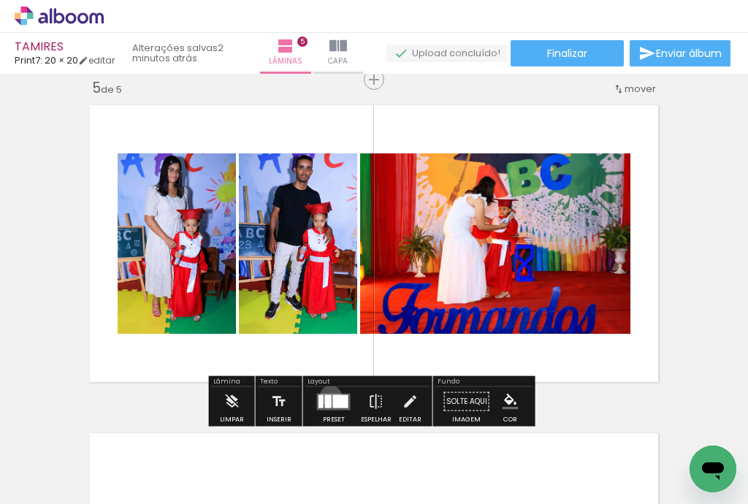
click at [327, 395] on div at bounding box center [328, 400] width 7 height 13
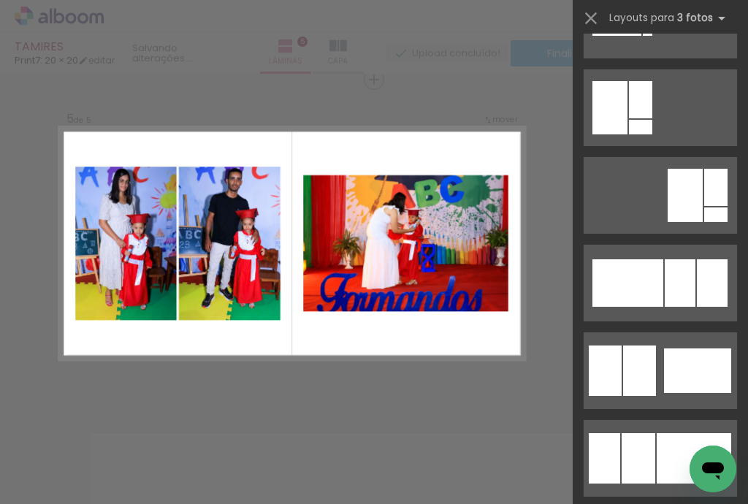
scroll to position [935, 0]
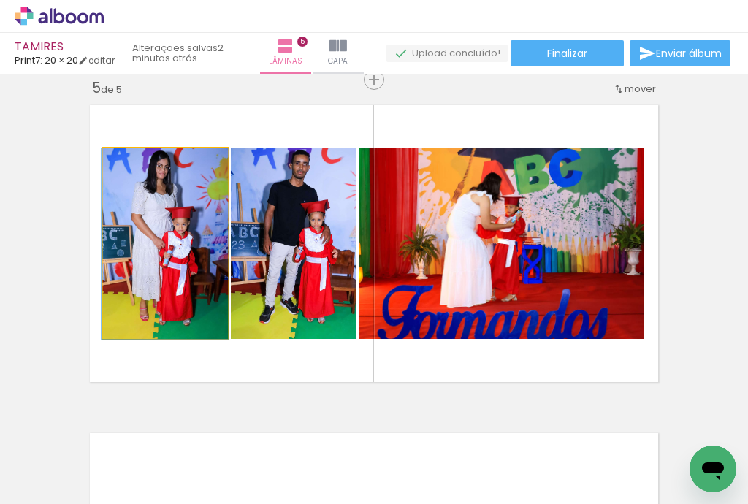
click at [171, 269] on quentale-photo at bounding box center [165, 243] width 125 height 191
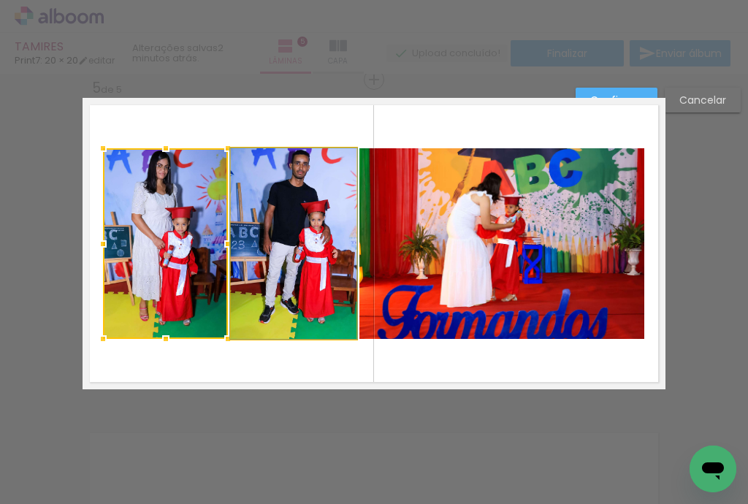
click at [255, 269] on quentale-photo at bounding box center [294, 243] width 126 height 191
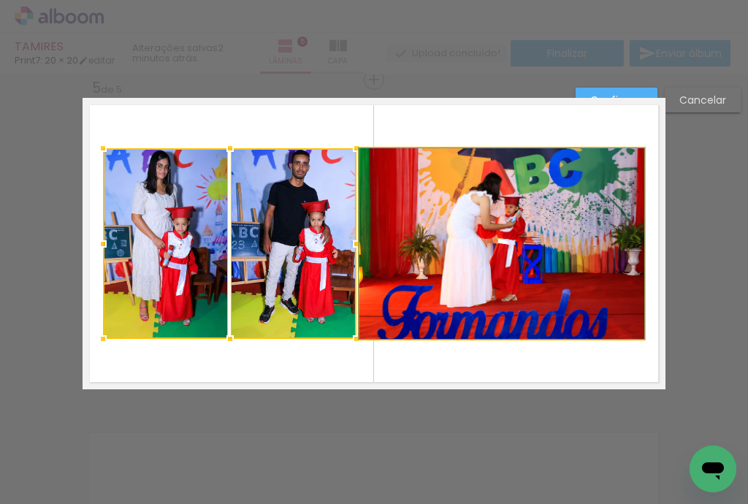
click at [456, 245] on quentale-photo at bounding box center [501, 243] width 285 height 191
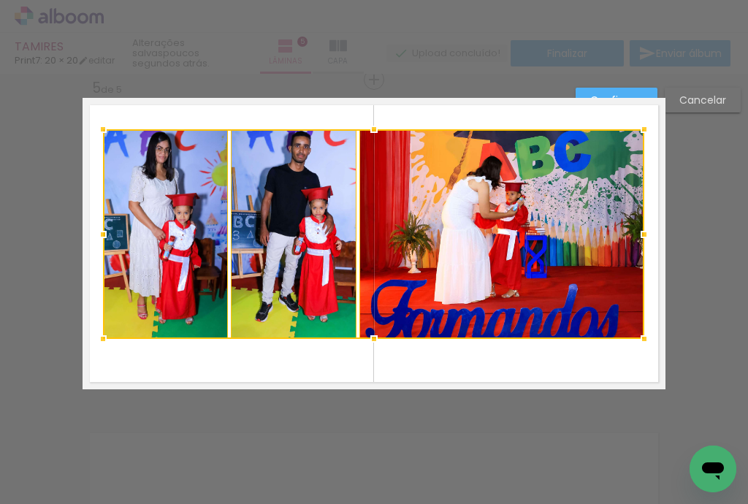
drag, startPoint x: 368, startPoint y: 148, endPoint x: 371, endPoint y: 131, distance: 17.1
click at [371, 131] on div at bounding box center [373, 129] width 29 height 29
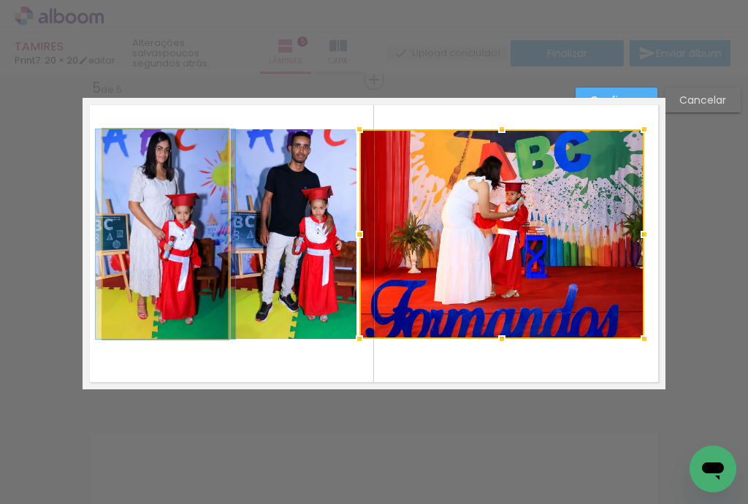
click at [197, 257] on quentale-photo at bounding box center [165, 234] width 125 height 210
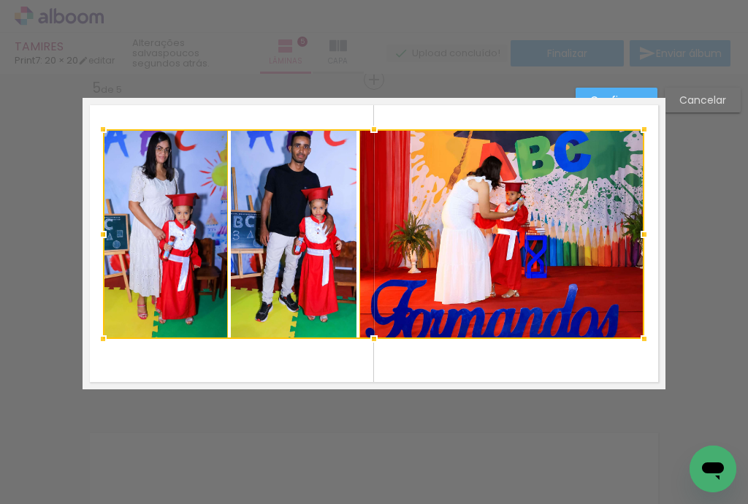
click at [263, 248] on div at bounding box center [373, 234] width 541 height 210
click at [389, 232] on div at bounding box center [373, 234] width 541 height 210
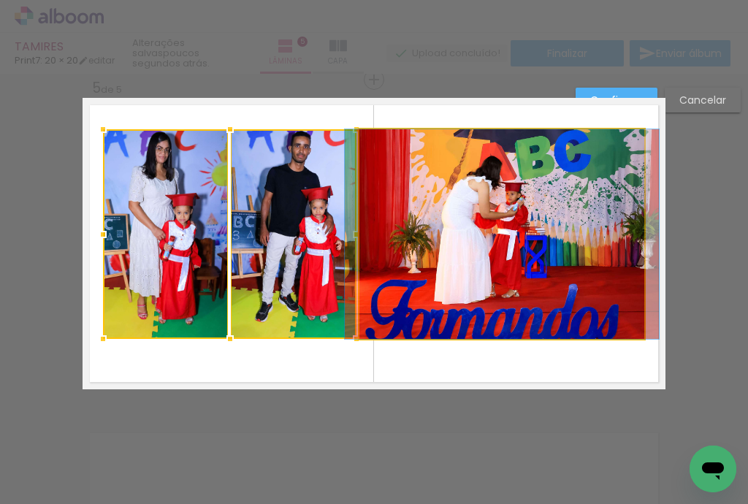
click at [392, 232] on quentale-photo at bounding box center [501, 234] width 285 height 210
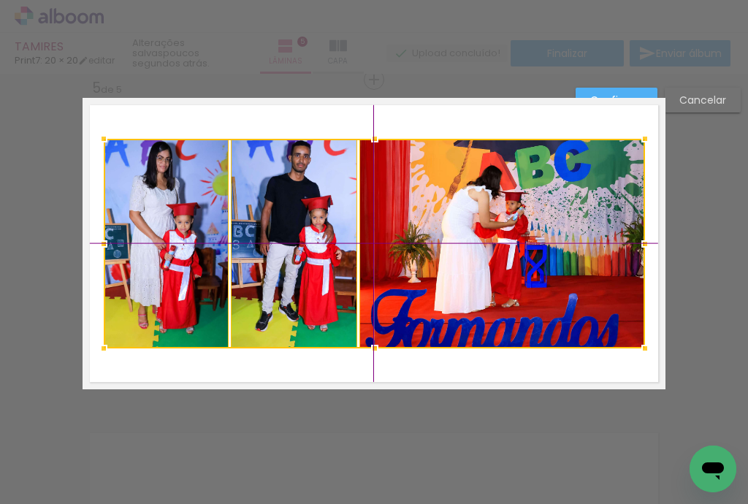
drag, startPoint x: 368, startPoint y: 230, endPoint x: 368, endPoint y: 239, distance: 8.8
click at [368, 239] on div at bounding box center [374, 244] width 541 height 210
click at [118, 239] on div at bounding box center [103, 243] width 29 height 29
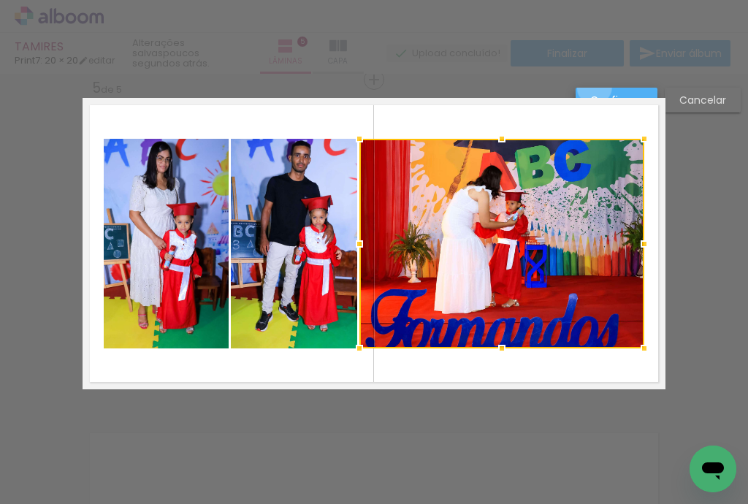
click at [594, 88] on paper-button "Confirmar" at bounding box center [617, 100] width 82 height 25
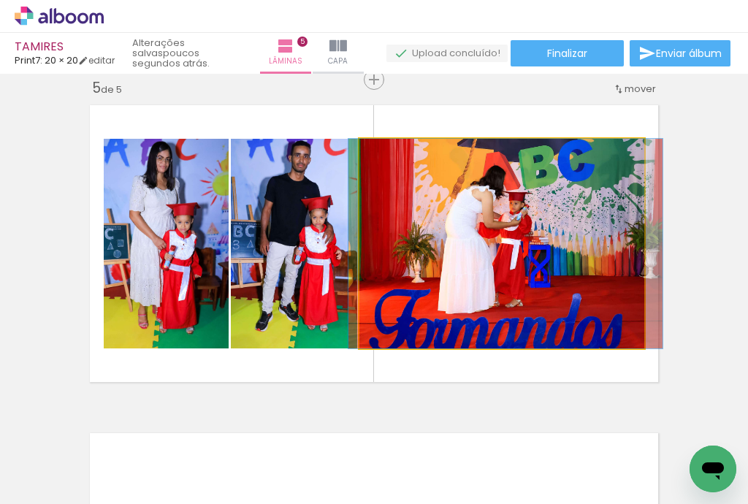
drag, startPoint x: 478, startPoint y: 301, endPoint x: 482, endPoint y: 283, distance: 17.9
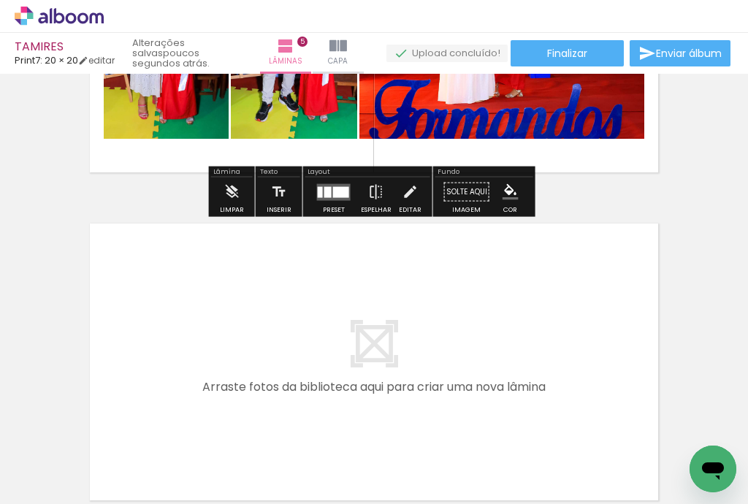
scroll to position [1568, 0]
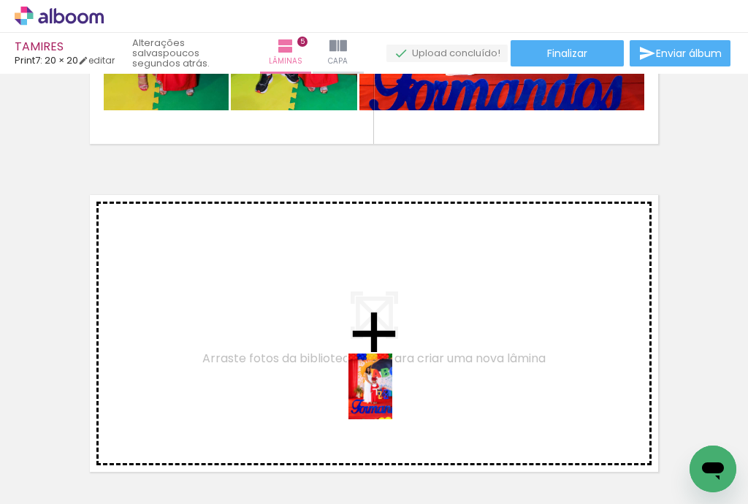
drag, startPoint x: 605, startPoint y: 461, endPoint x: 295, endPoint y: 376, distance: 321.0
click at [295, 376] on quentale-workspace at bounding box center [374, 252] width 748 height 504
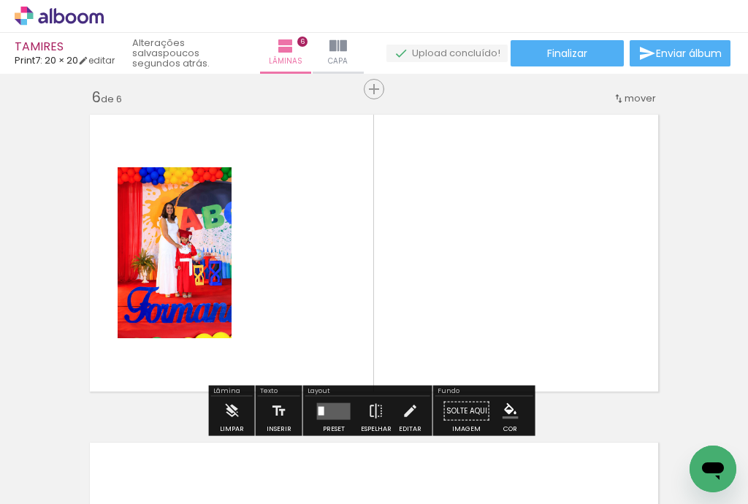
scroll to position [1658, 0]
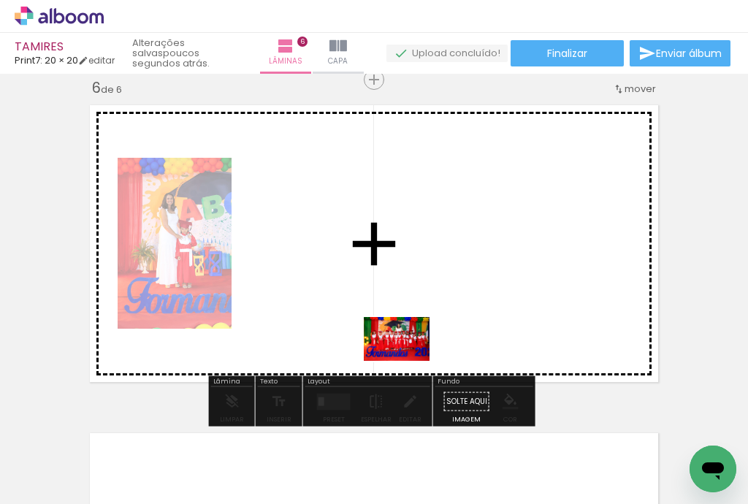
drag, startPoint x: 669, startPoint y: 462, endPoint x: 408, endPoint y: 361, distance: 280.5
click at [408, 361] on quentale-workspace at bounding box center [374, 252] width 748 height 504
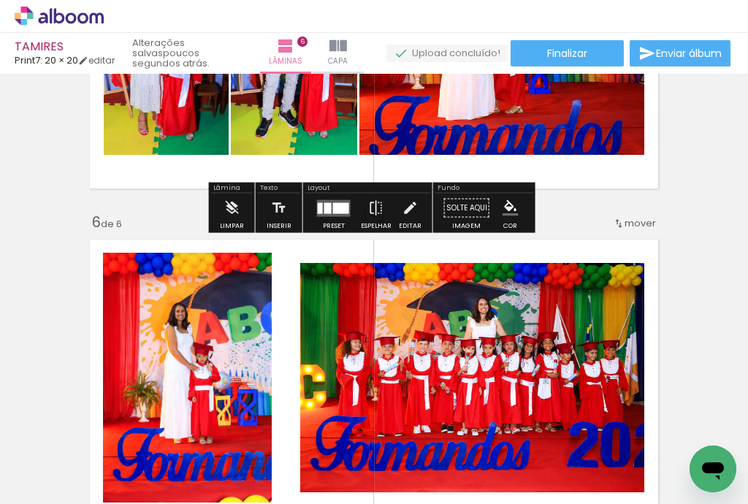
scroll to position [1541, 0]
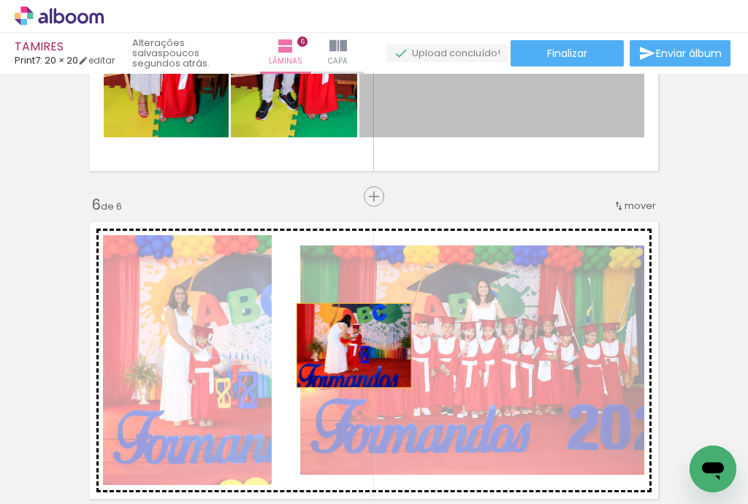
drag, startPoint x: 473, startPoint y: 115, endPoint x: 350, endPoint y: 345, distance: 261.1
click at [350, 345] on quentale-photo at bounding box center [472, 359] width 344 height 229
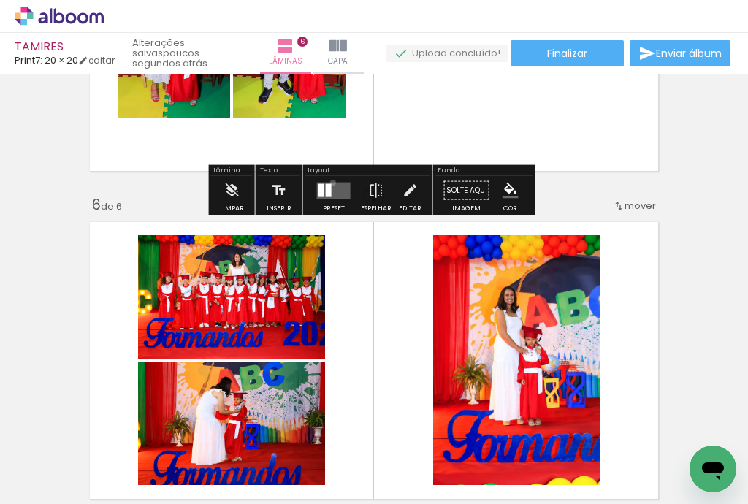
click at [329, 182] on quentale-layouter at bounding box center [334, 190] width 34 height 17
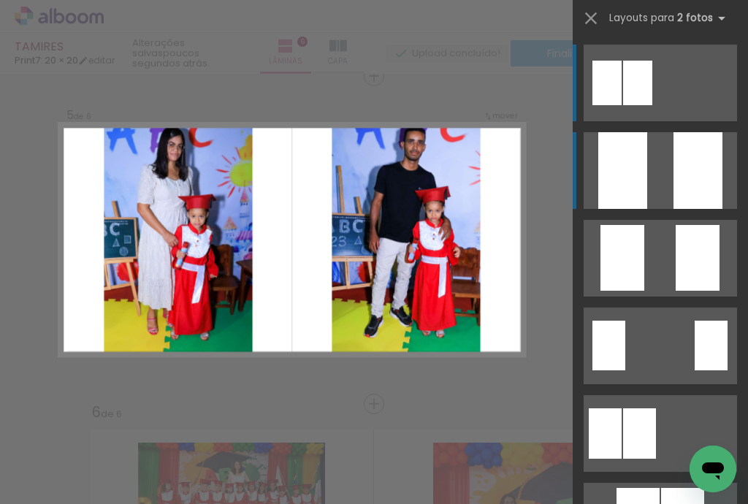
scroll to position [1330, 0]
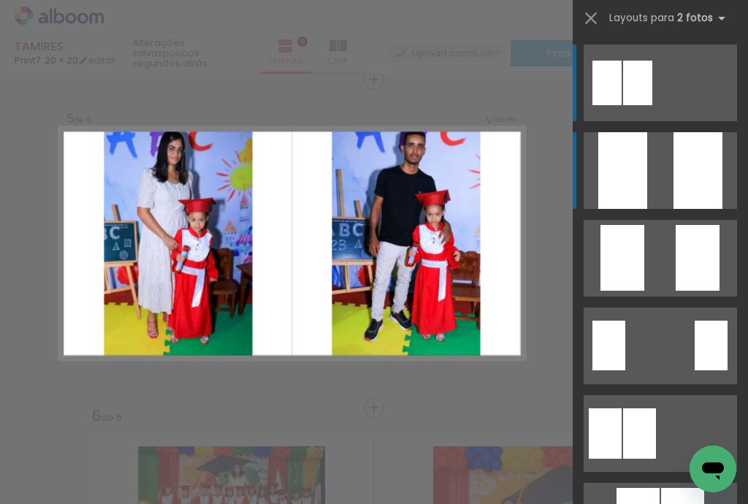
click at [613, 161] on div at bounding box center [622, 170] width 49 height 77
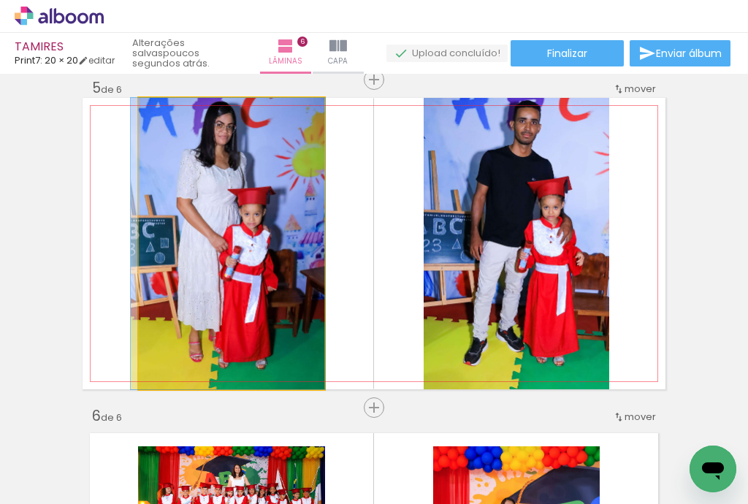
drag, startPoint x: 302, startPoint y: 240, endPoint x: 298, endPoint y: 251, distance: 12.2
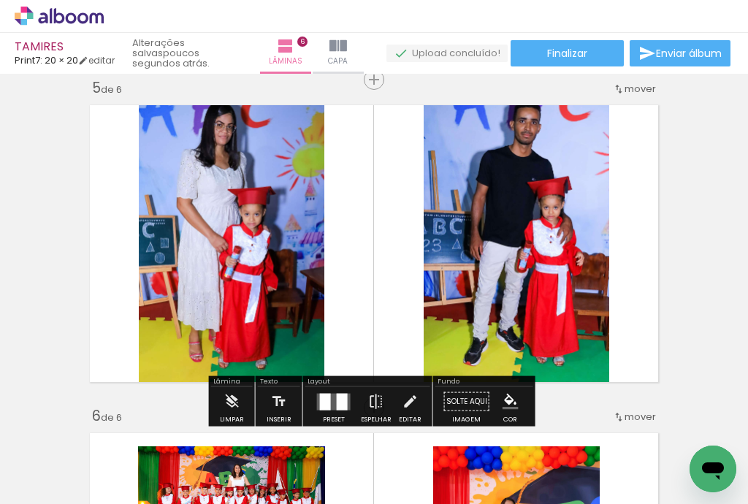
click at [299, 240] on quentale-photo at bounding box center [232, 243] width 186 height 291
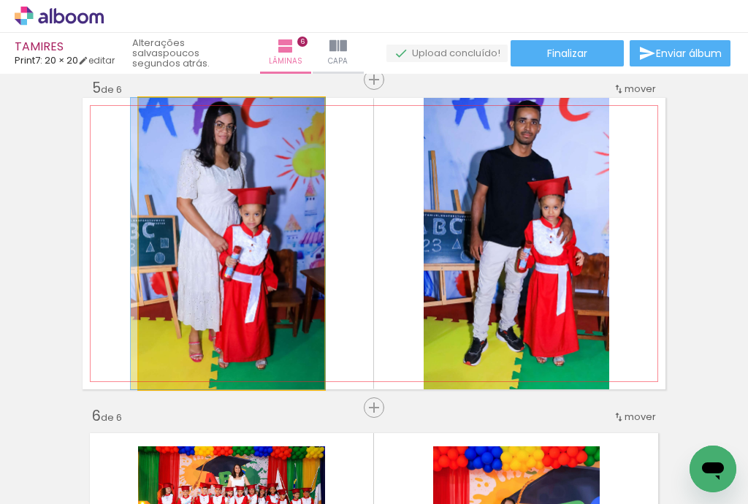
click at [299, 240] on quentale-photo at bounding box center [232, 243] width 186 height 291
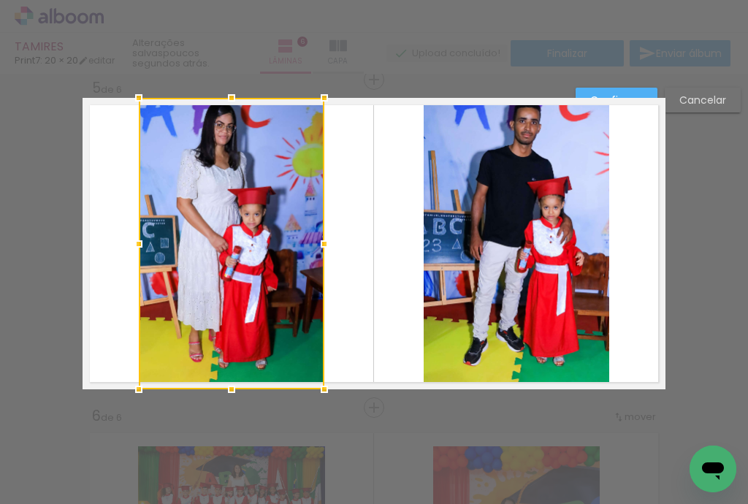
click at [448, 234] on quentale-photo at bounding box center [517, 243] width 186 height 291
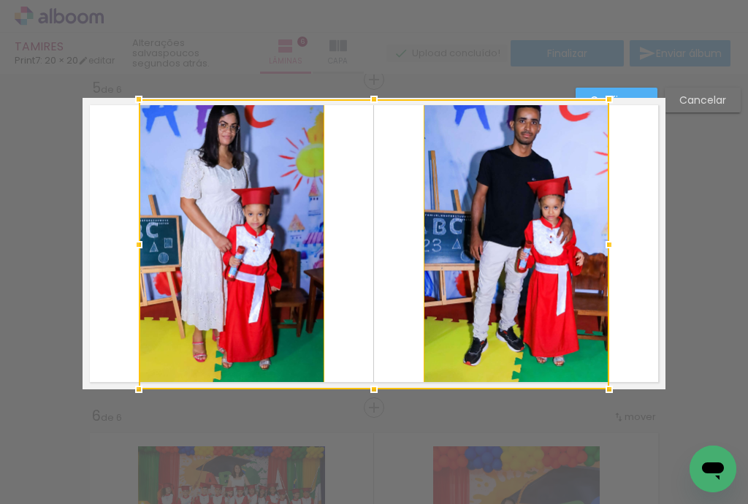
drag, startPoint x: 368, startPoint y: 95, endPoint x: 370, endPoint y: 121, distance: 25.6
click at [370, 121] on div at bounding box center [374, 244] width 470 height 290
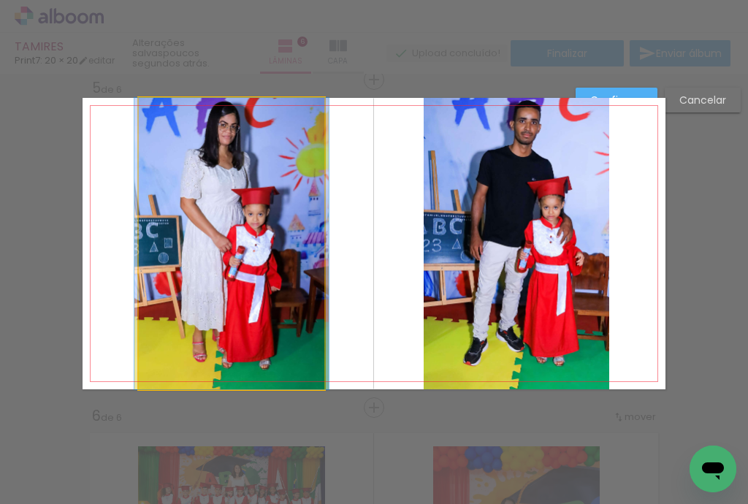
click at [286, 167] on quentale-photo at bounding box center [232, 243] width 186 height 291
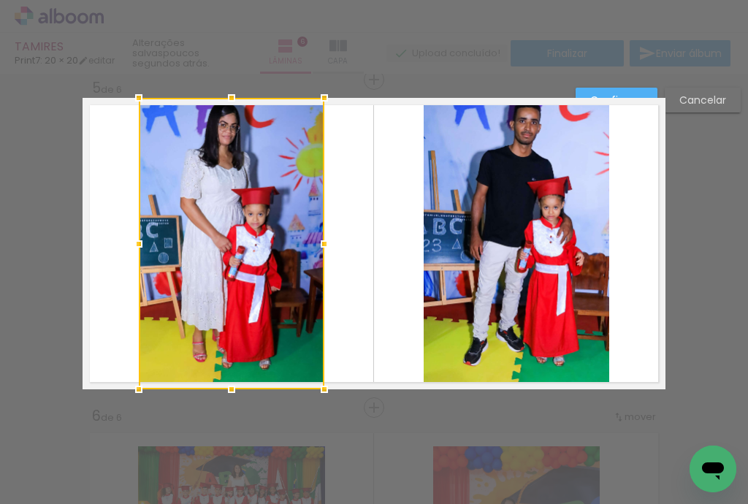
click at [440, 184] on quentale-photo at bounding box center [517, 243] width 186 height 291
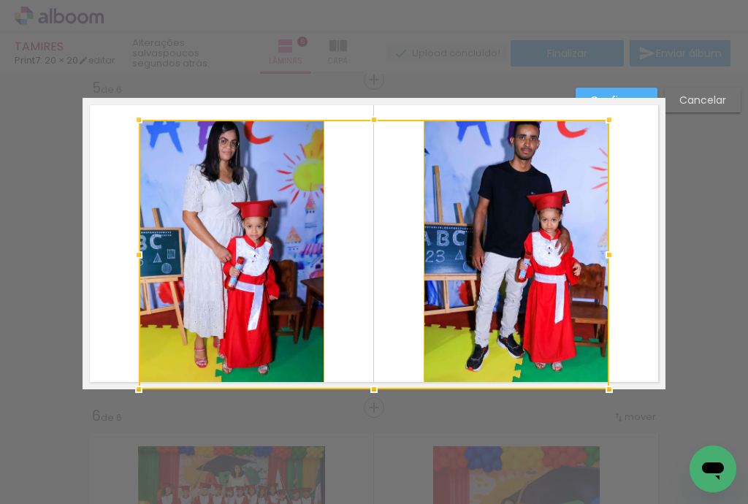
drag, startPoint x: 372, startPoint y: 98, endPoint x: 371, endPoint y: 120, distance: 21.9
click at [371, 120] on div at bounding box center [373, 119] width 29 height 29
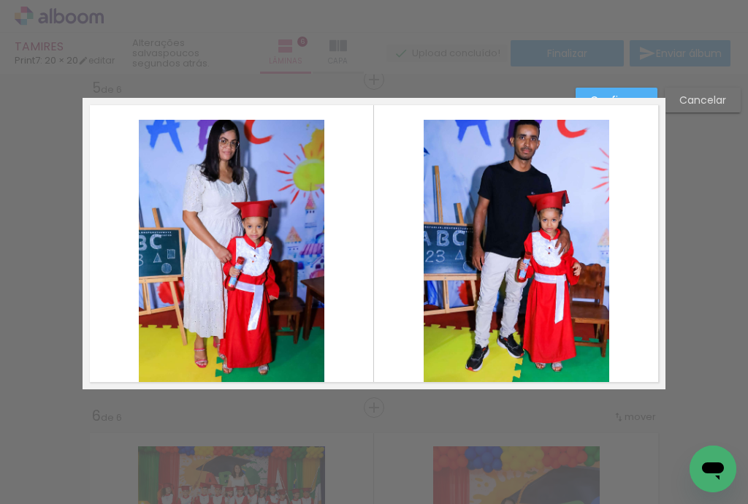
click at [269, 247] on quentale-photo at bounding box center [232, 254] width 186 height 269
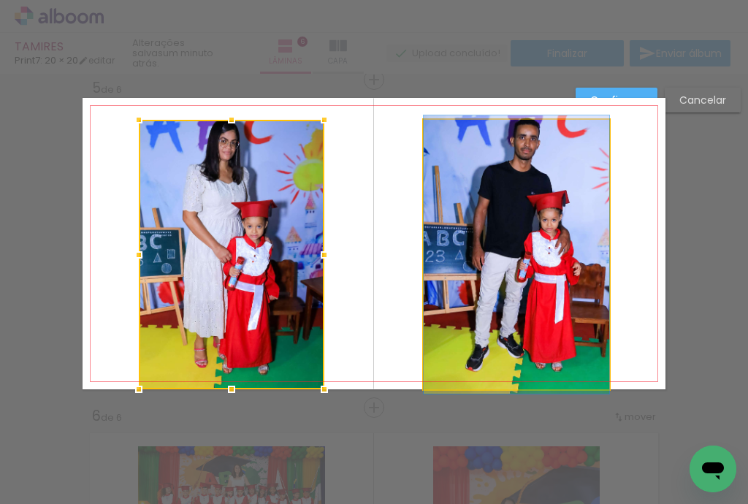
click at [456, 229] on quentale-photo at bounding box center [517, 254] width 186 height 269
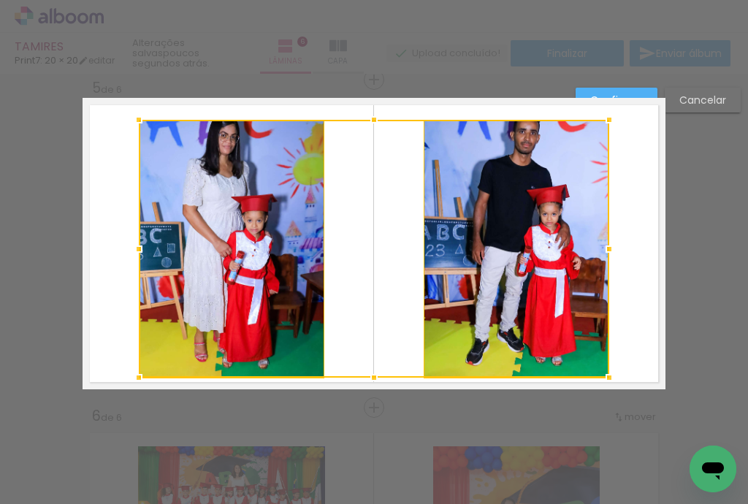
drag, startPoint x: 370, startPoint y: 391, endPoint x: 366, endPoint y: 380, distance: 11.5
click at [366, 380] on div at bounding box center [373, 377] width 29 height 29
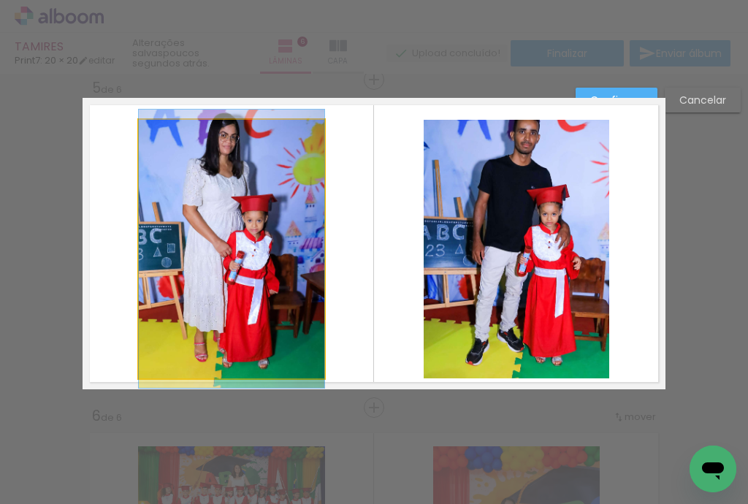
click at [263, 309] on quentale-photo at bounding box center [232, 249] width 186 height 258
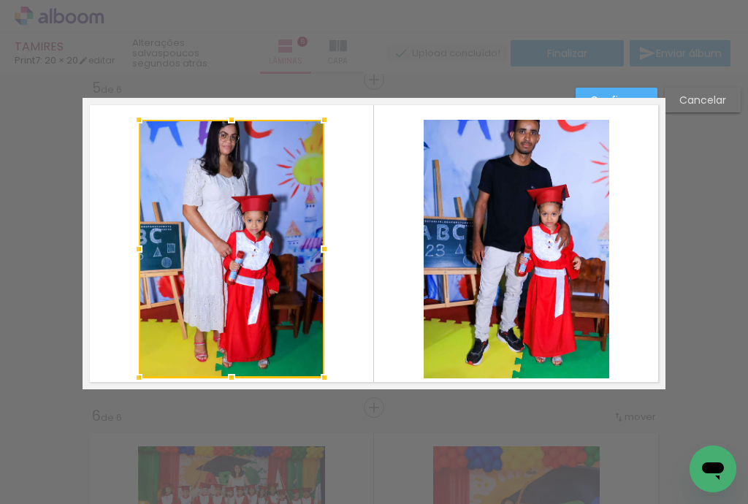
click at [473, 223] on quentale-photo at bounding box center [517, 249] width 186 height 258
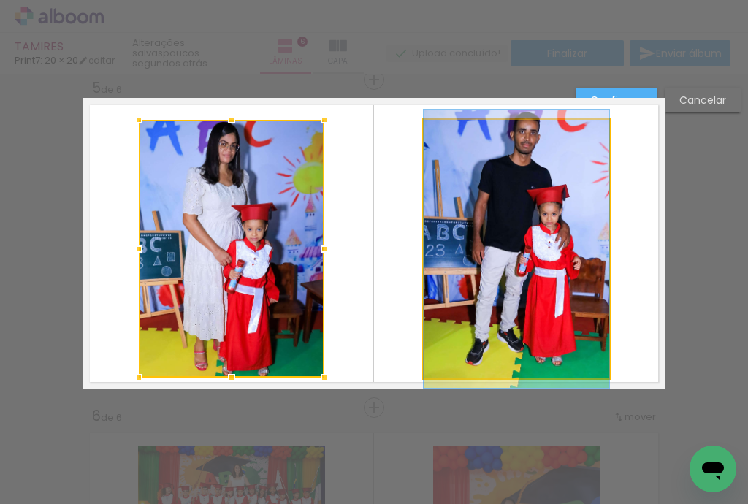
click at [475, 351] on quentale-photo at bounding box center [517, 249] width 186 height 258
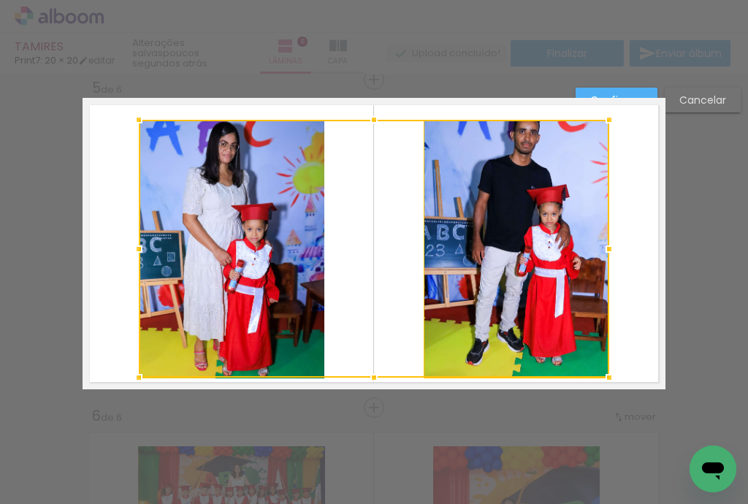
click at [373, 376] on div at bounding box center [373, 377] width 29 height 29
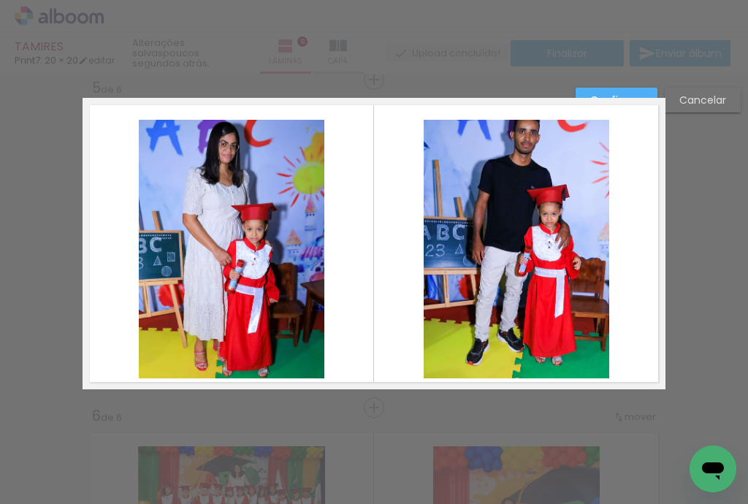
click at [372, 367] on quentale-layouter at bounding box center [374, 243] width 583 height 291
click at [313, 354] on quentale-photo at bounding box center [232, 249] width 186 height 258
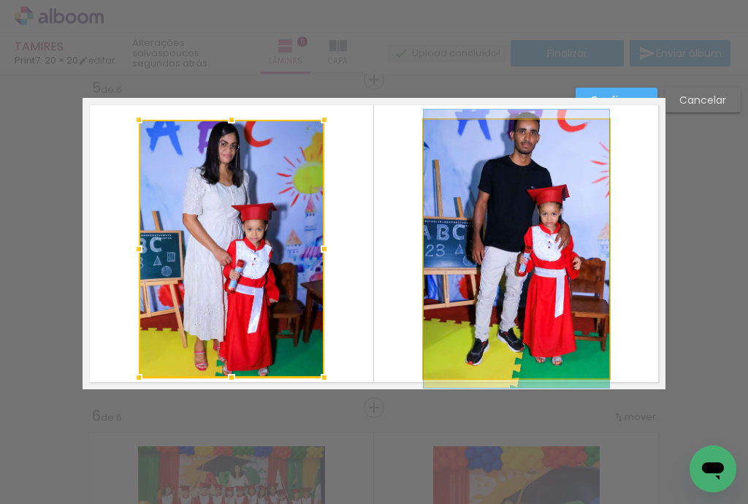
click at [497, 343] on quentale-photo at bounding box center [517, 249] width 186 height 258
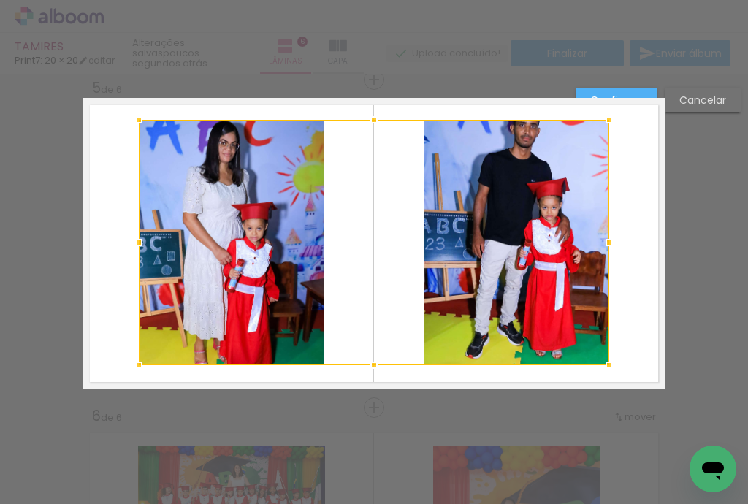
drag, startPoint x: 372, startPoint y: 375, endPoint x: 420, endPoint y: 316, distance: 75.9
click at [385, 362] on div at bounding box center [374, 242] width 470 height 245
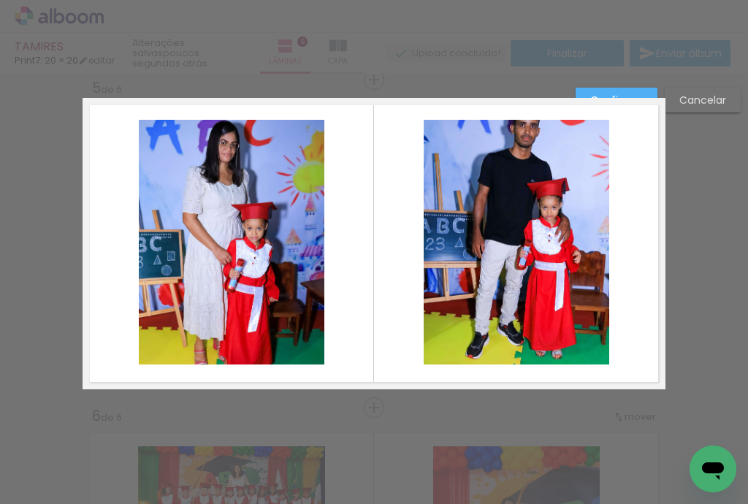
click at [0, 0] on slot "Cancelar" at bounding box center [0, 0] width 0 height 0
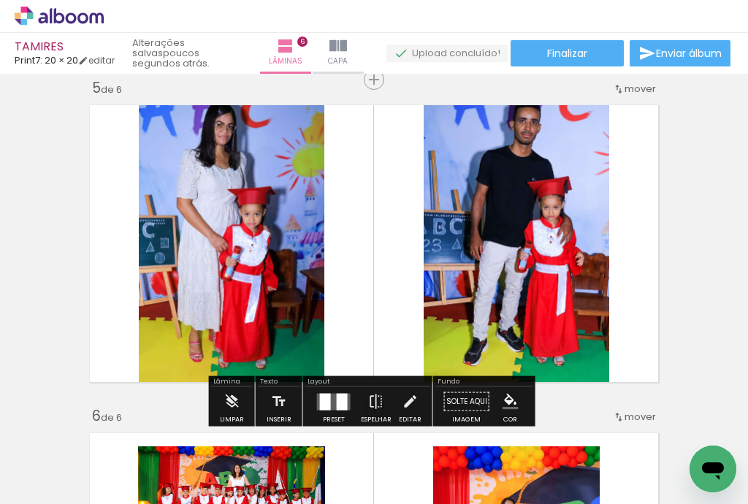
click at [337, 397] on div at bounding box center [342, 401] width 11 height 17
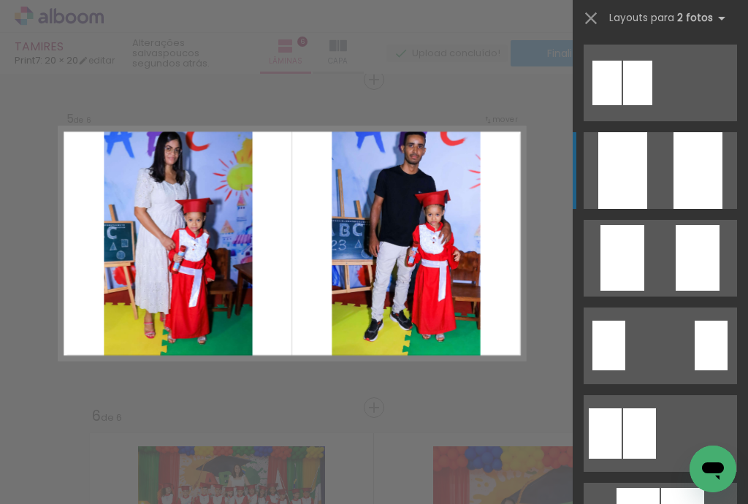
scroll to position [88, 0]
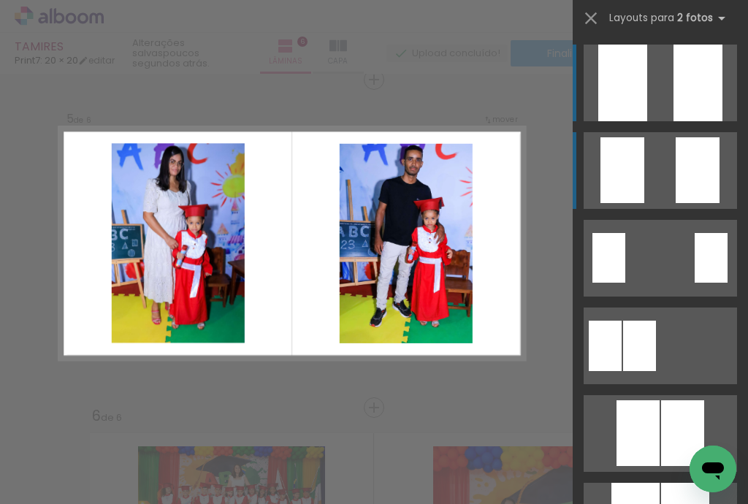
click at [646, 121] on quentale-layouter at bounding box center [660, 83] width 153 height 77
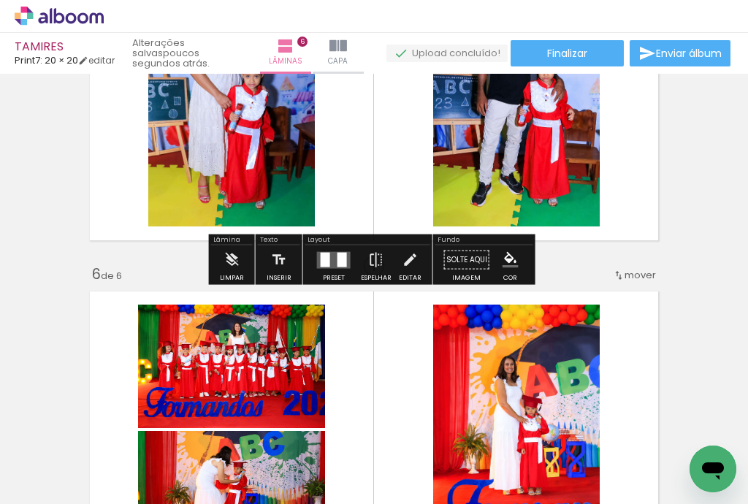
scroll to position [1622, 0]
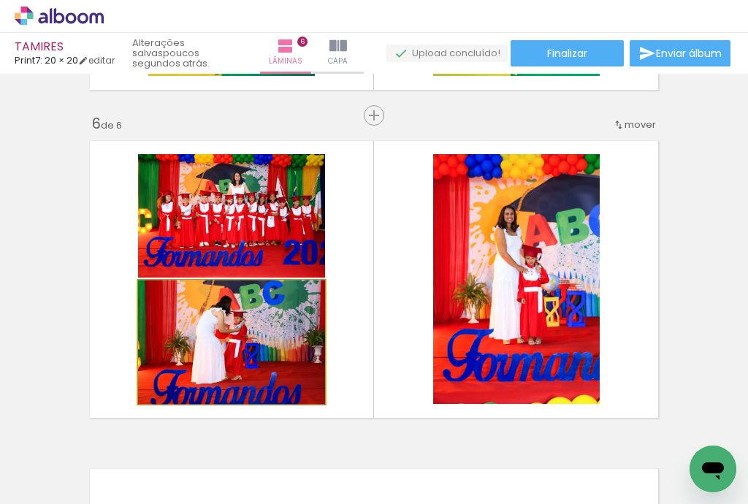
click at [245, 345] on quentale-photo at bounding box center [231, 341] width 187 height 123
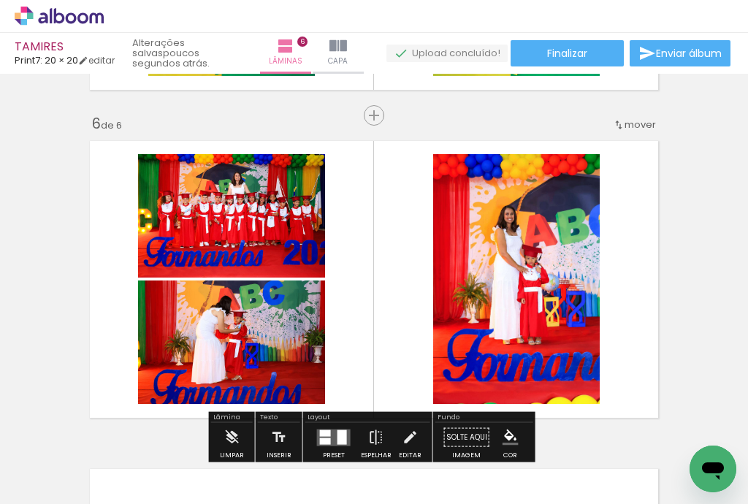
scroll to position [1739, 0]
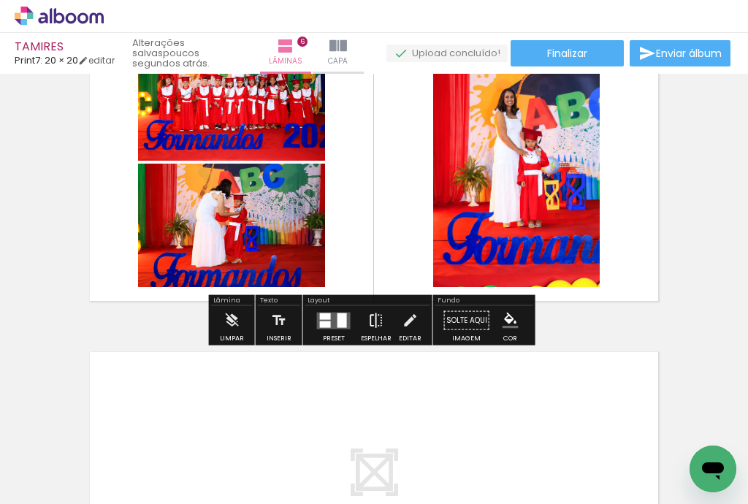
click at [370, 319] on iron-icon at bounding box center [376, 320] width 16 height 29
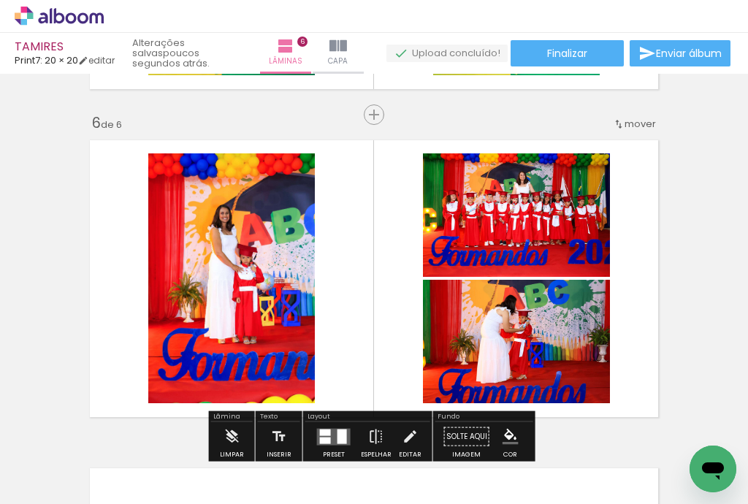
scroll to position [1622, 0]
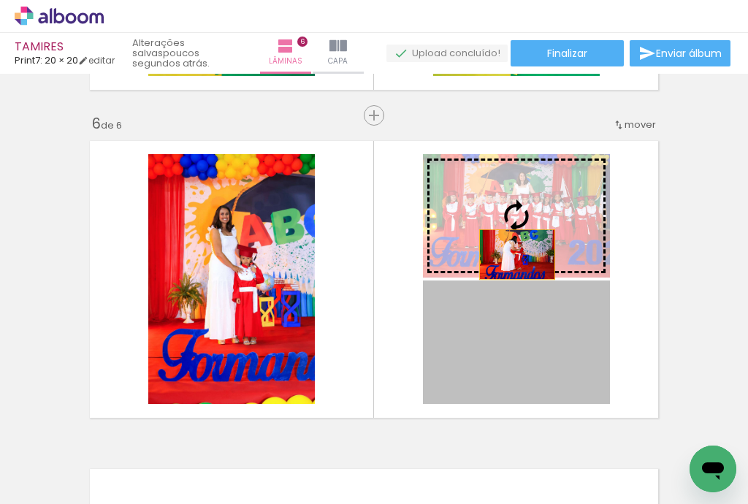
drag, startPoint x: 513, startPoint y: 341, endPoint x: 513, endPoint y: 251, distance: 89.8
click at [0, 0] on slot at bounding box center [0, 0] width 0 height 0
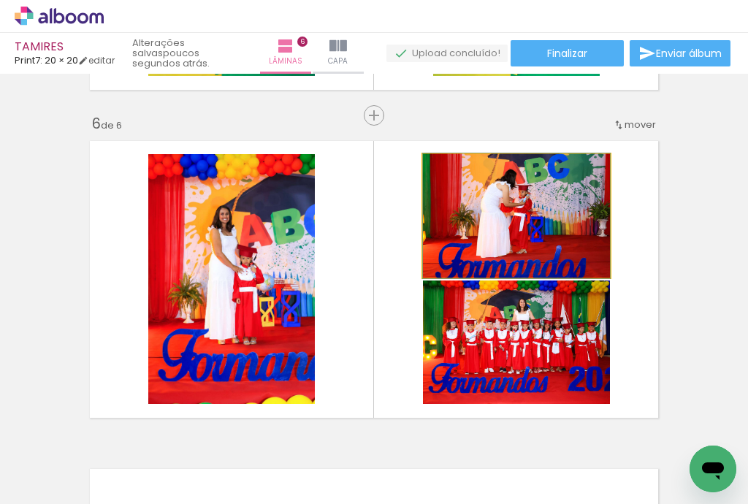
click at [519, 250] on quentale-photo at bounding box center [516, 215] width 187 height 123
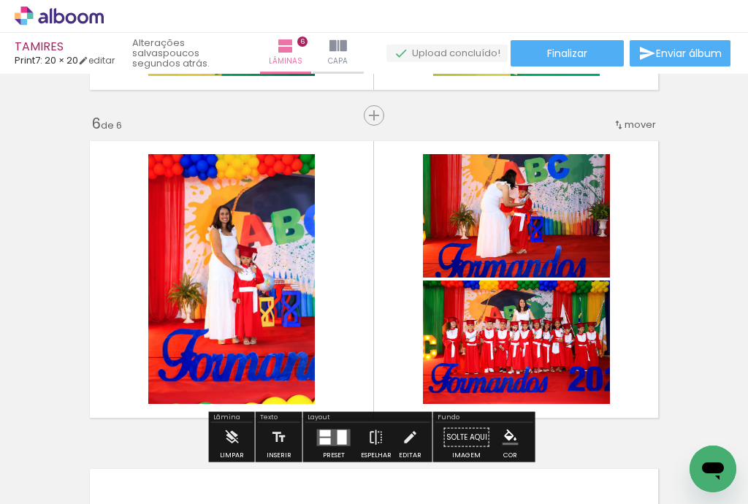
click at [245, 282] on quentale-photo at bounding box center [231, 279] width 167 height 250
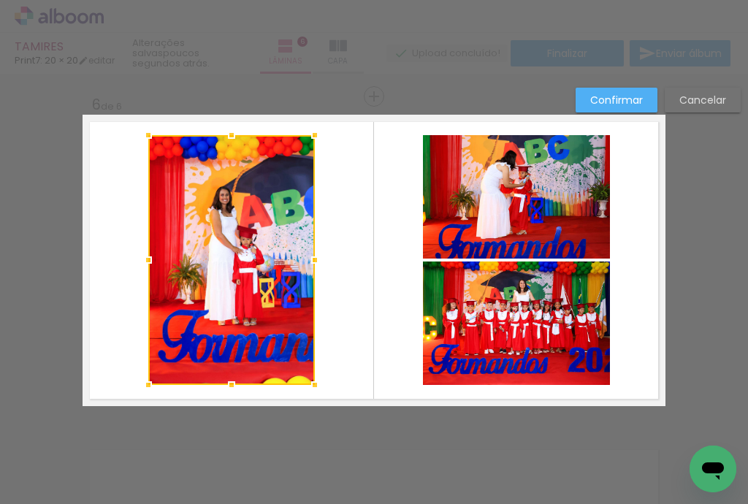
click at [246, 281] on div at bounding box center [231, 260] width 167 height 250
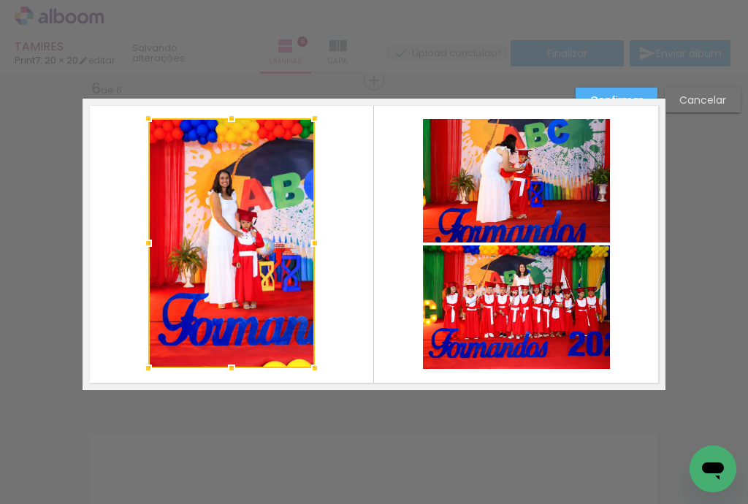
scroll to position [1658, 0]
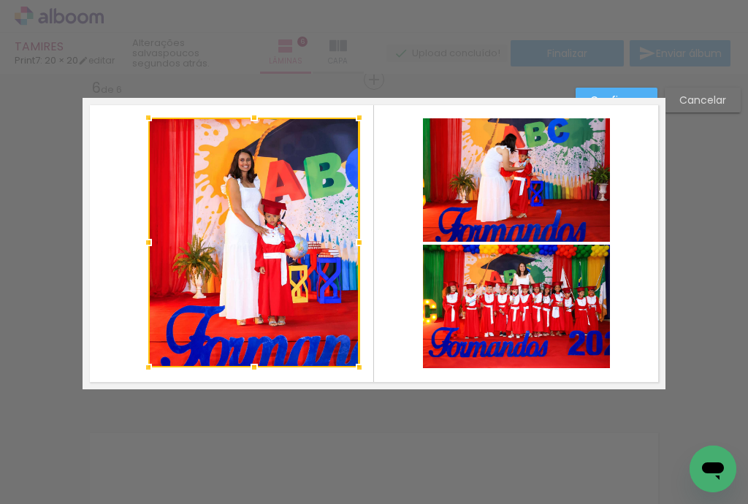
drag, startPoint x: 321, startPoint y: 240, endPoint x: 359, endPoint y: 242, distance: 38.1
click at [359, 242] on div at bounding box center [359, 242] width 29 height 29
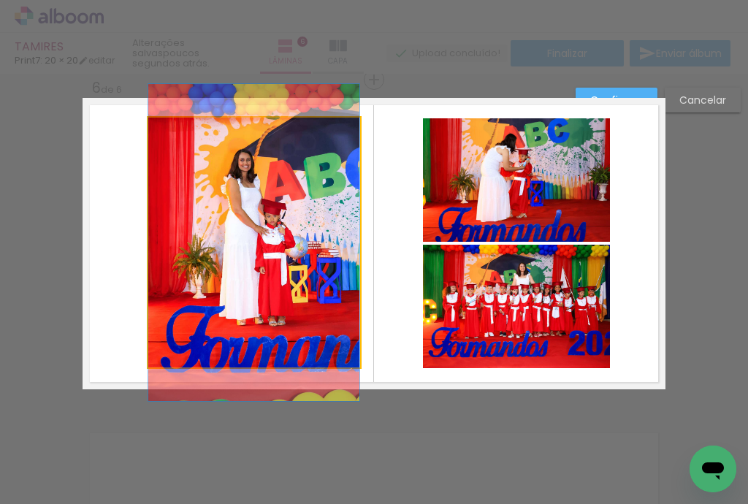
click at [239, 228] on quentale-photo at bounding box center [253, 243] width 211 height 250
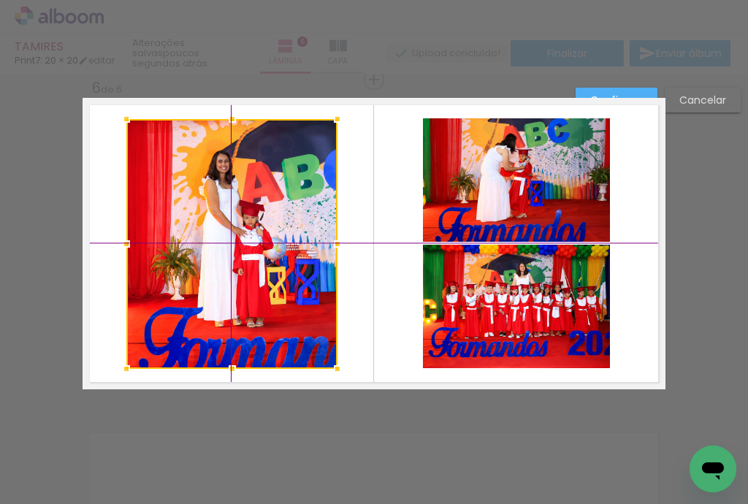
drag, startPoint x: 239, startPoint y: 228, endPoint x: 218, endPoint y: 228, distance: 20.4
click at [218, 228] on div at bounding box center [231, 244] width 211 height 250
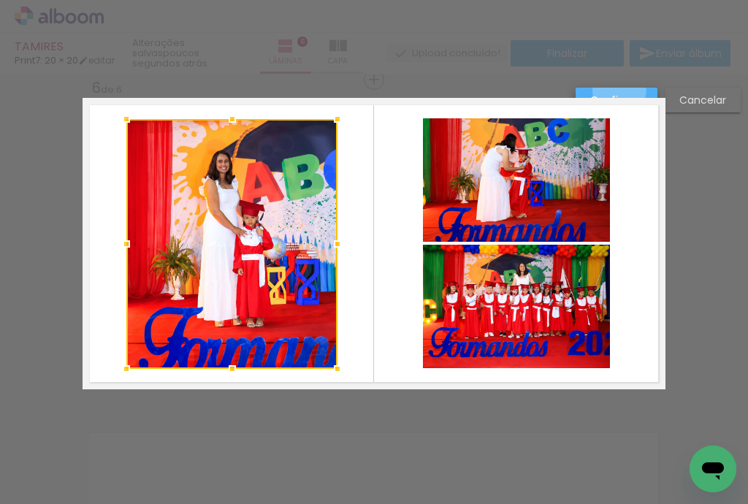
click at [619, 91] on paper-button "Confirmar" at bounding box center [617, 100] width 82 height 25
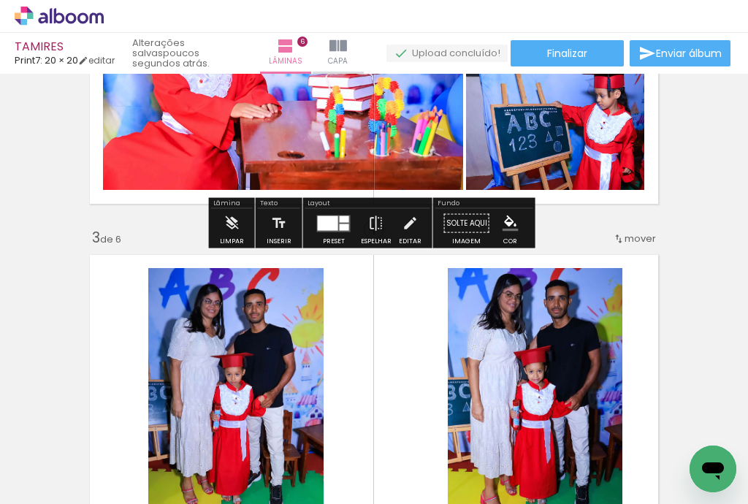
scroll to position [351, 0]
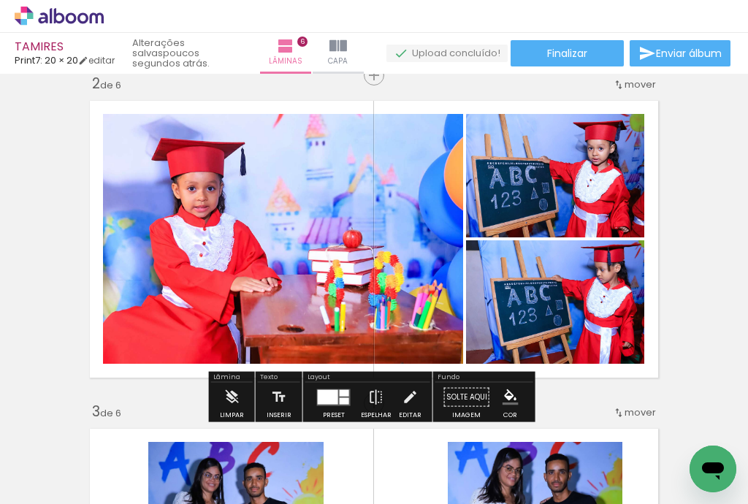
click at [304, 270] on quentale-photo at bounding box center [283, 239] width 360 height 250
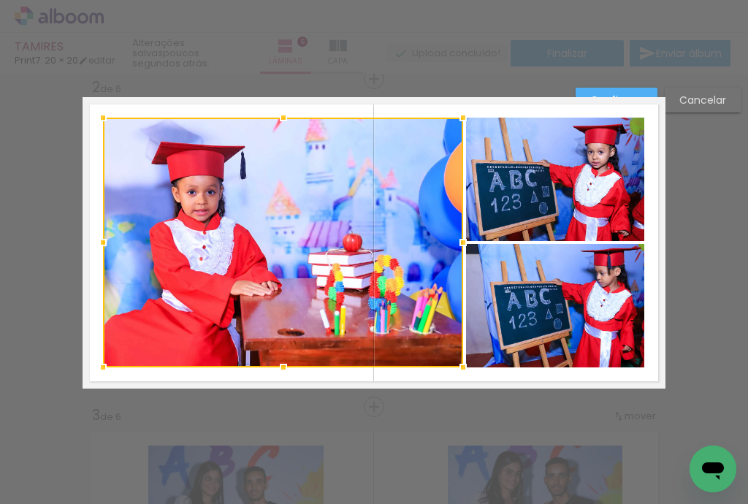
scroll to position [346, 0]
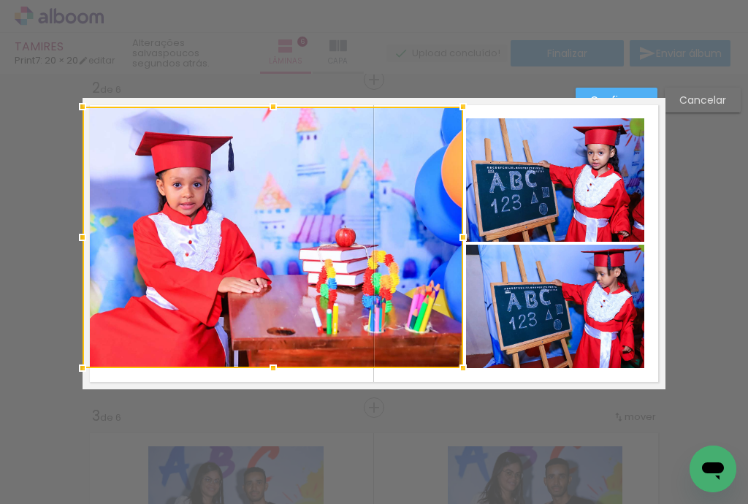
drag, startPoint x: 99, startPoint y: 118, endPoint x: 84, endPoint y: 107, distance: 18.8
click at [84, 107] on div at bounding box center [82, 106] width 29 height 29
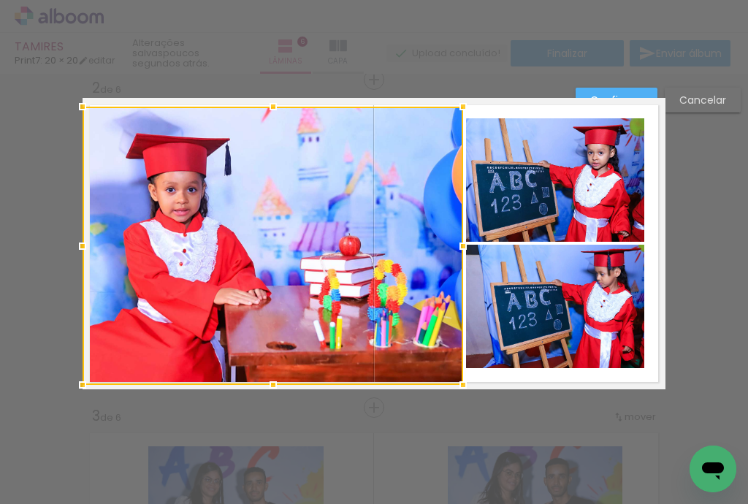
drag, startPoint x: 266, startPoint y: 372, endPoint x: 265, endPoint y: 386, distance: 13.9
click at [265, 386] on div at bounding box center [273, 384] width 29 height 29
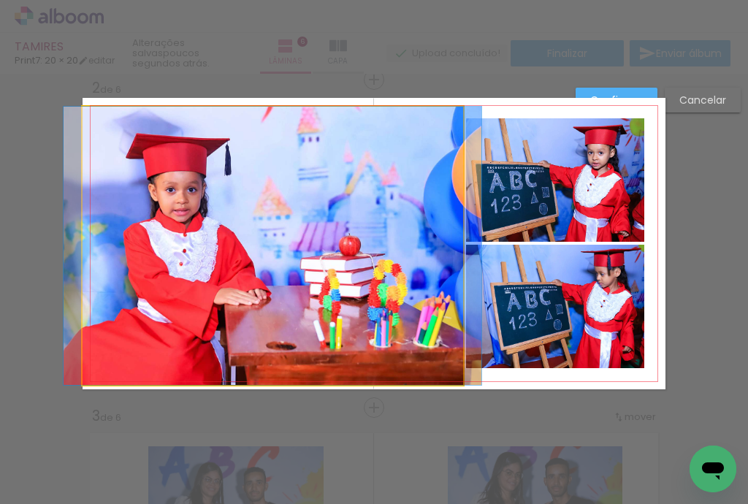
click at [386, 280] on quentale-photo at bounding box center [273, 246] width 381 height 278
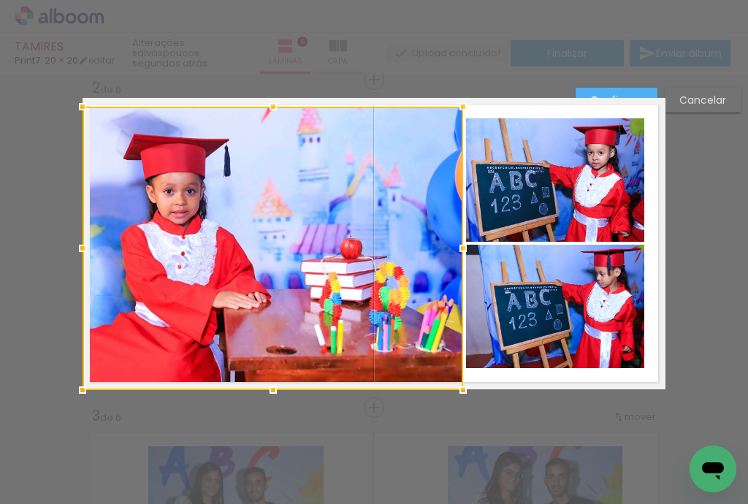
click at [264, 383] on div at bounding box center [273, 389] width 29 height 29
click at [333, 277] on div at bounding box center [273, 248] width 381 height 283
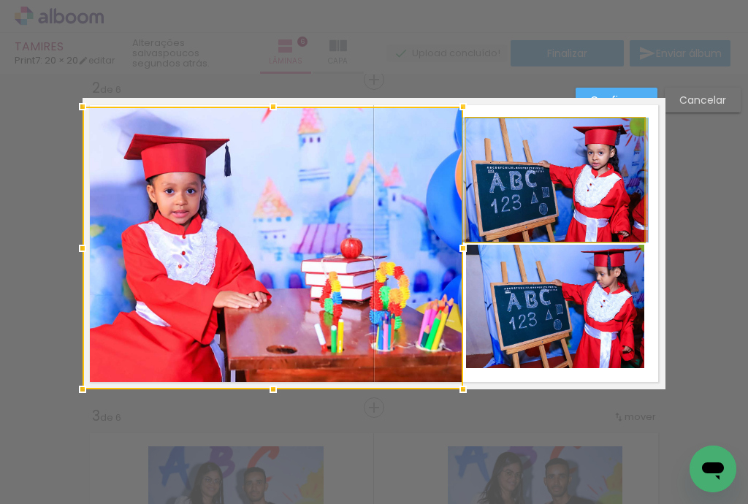
click at [508, 181] on quentale-photo at bounding box center [555, 179] width 178 height 123
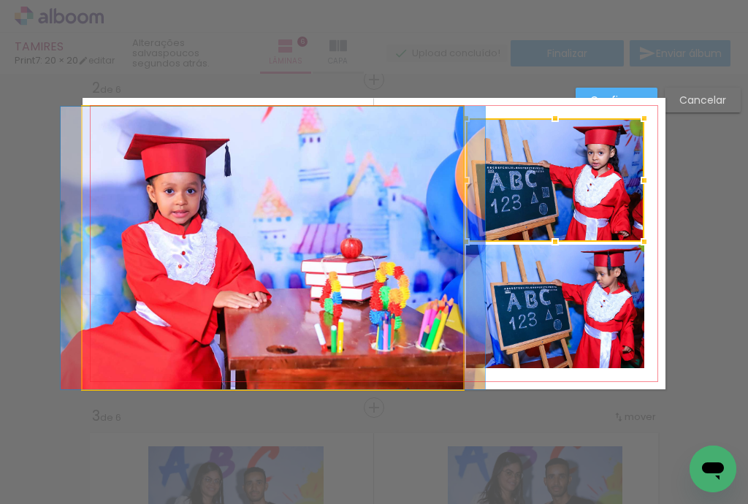
click at [377, 210] on quentale-photo at bounding box center [273, 248] width 381 height 283
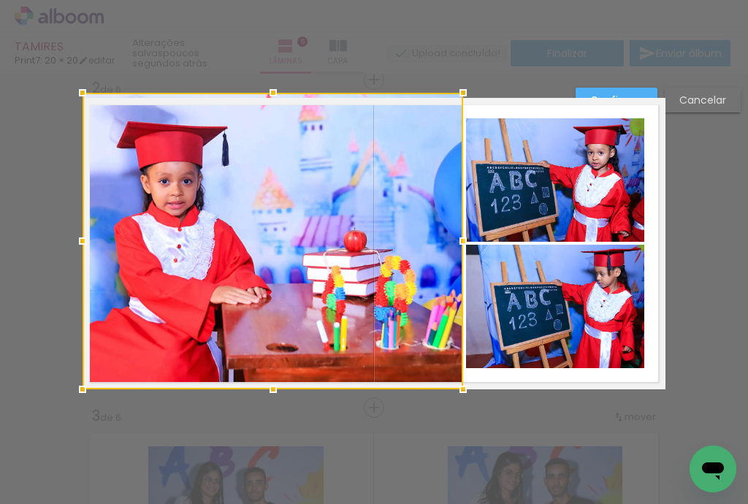
click at [268, 102] on div at bounding box center [273, 92] width 29 height 29
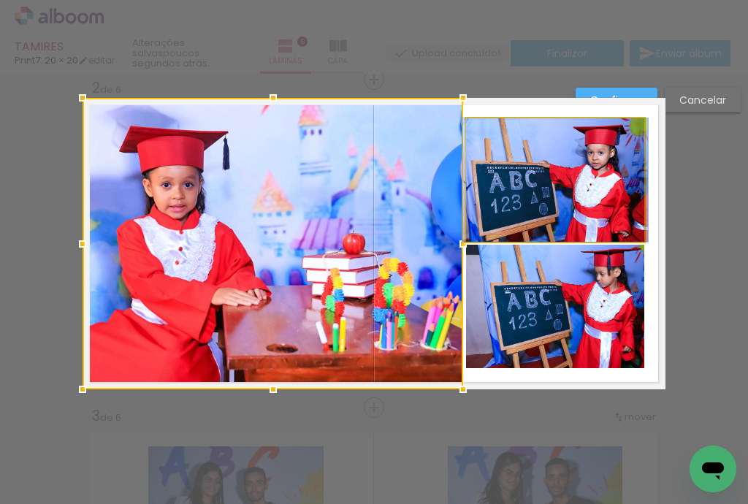
click at [510, 193] on quentale-photo at bounding box center [555, 179] width 178 height 123
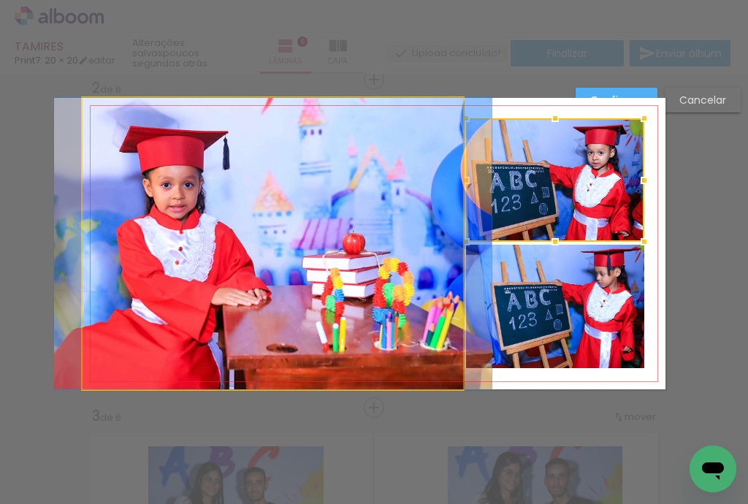
click at [422, 209] on quentale-photo at bounding box center [273, 243] width 381 height 291
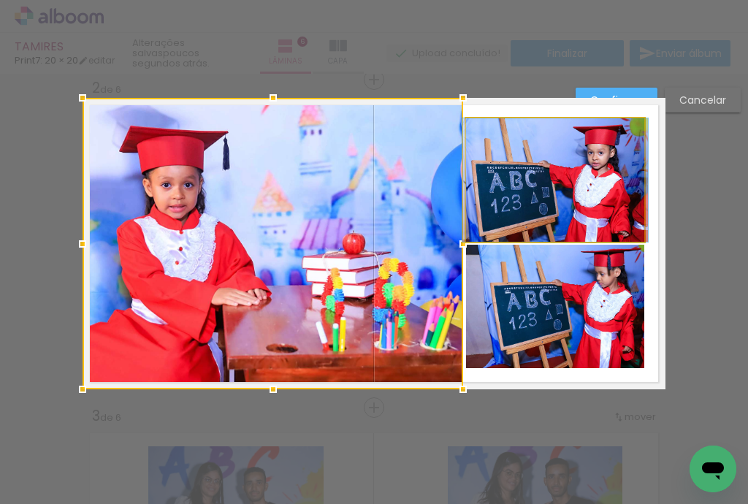
click at [569, 152] on quentale-photo at bounding box center [555, 179] width 178 height 123
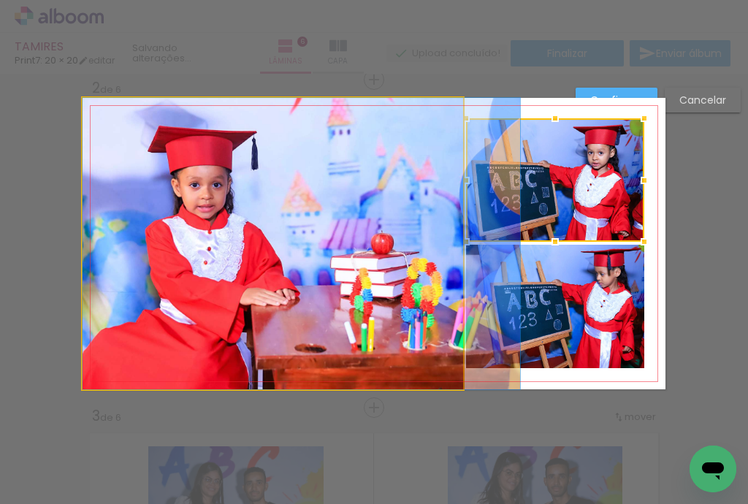
drag, startPoint x: 231, startPoint y: 236, endPoint x: 266, endPoint y: 233, distance: 35.2
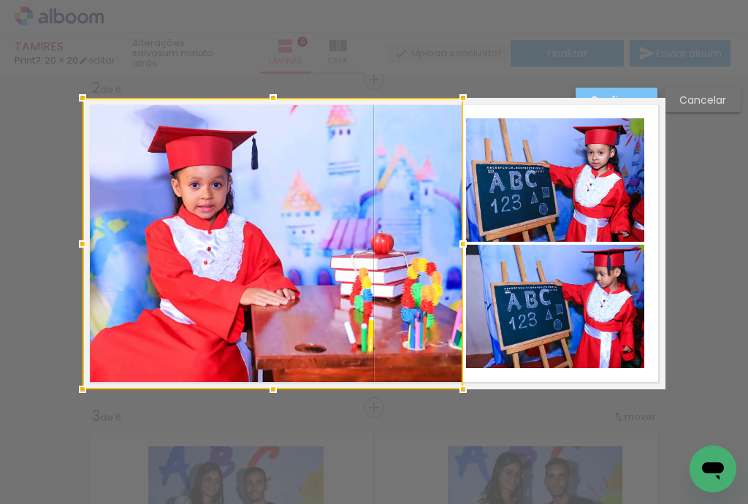
click at [630, 91] on paper-button "Confirmar" at bounding box center [617, 100] width 82 height 25
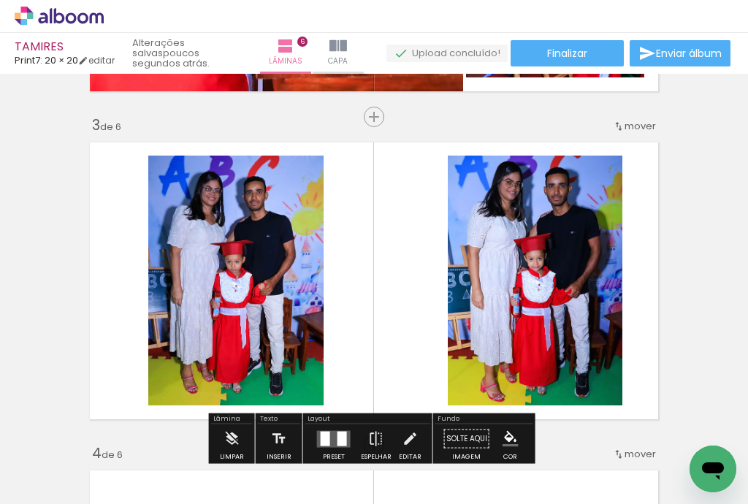
scroll to position [638, 0]
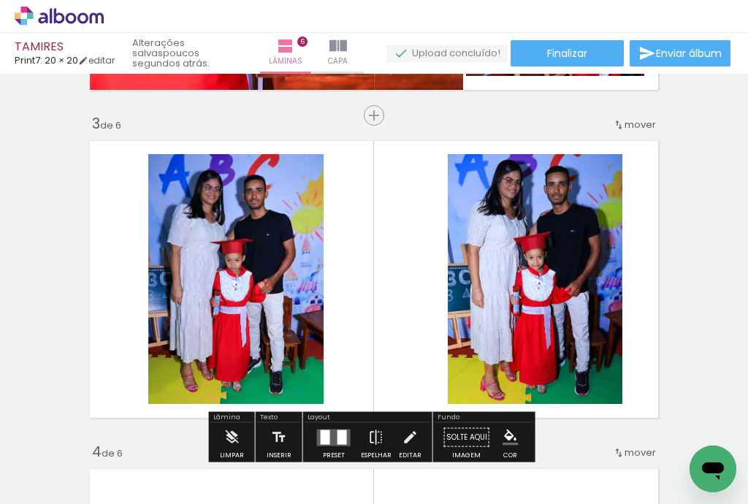
click at [240, 318] on quentale-photo at bounding box center [235, 279] width 175 height 250
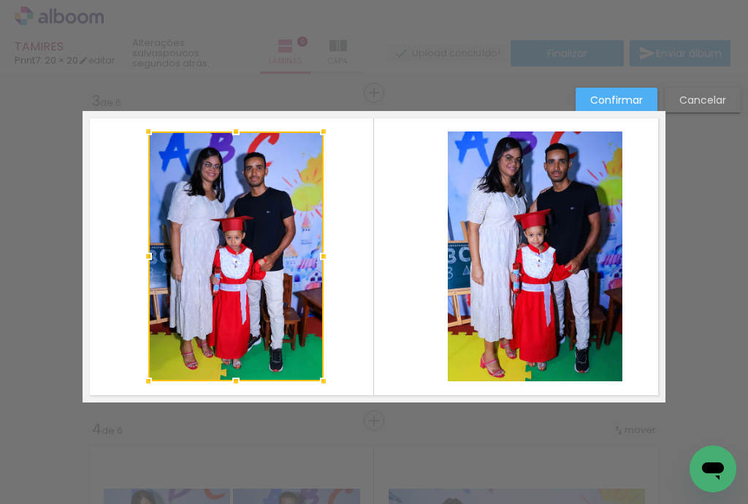
scroll to position [674, 0]
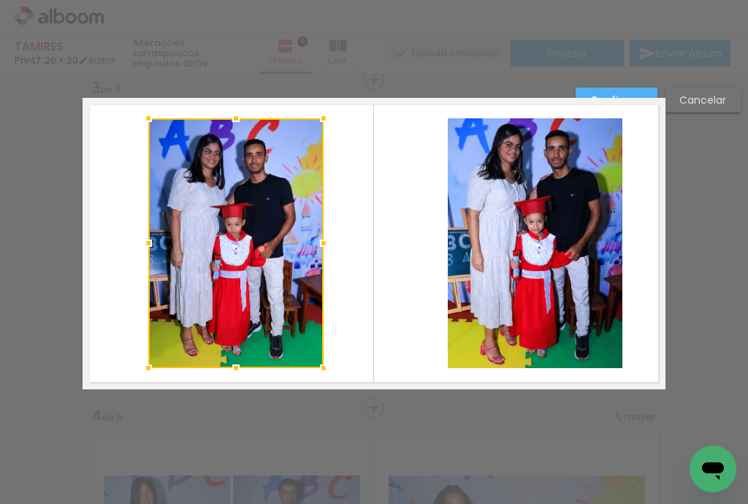
click at [116, 240] on quentale-layouter at bounding box center [374, 243] width 583 height 291
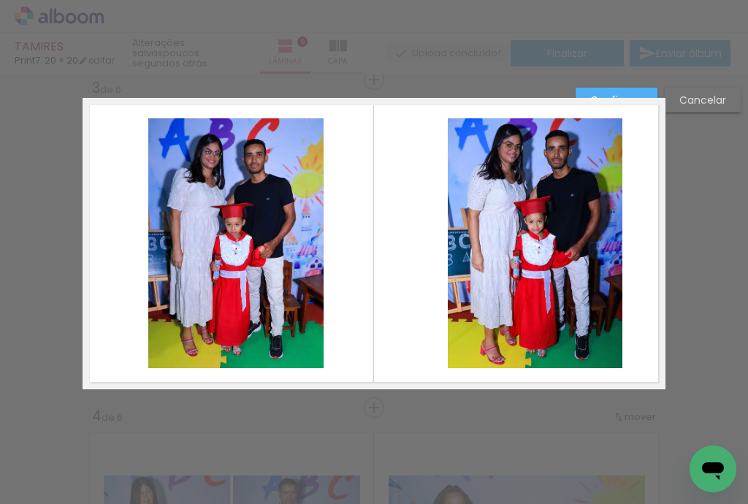
click at [174, 240] on quentale-photo at bounding box center [235, 243] width 175 height 250
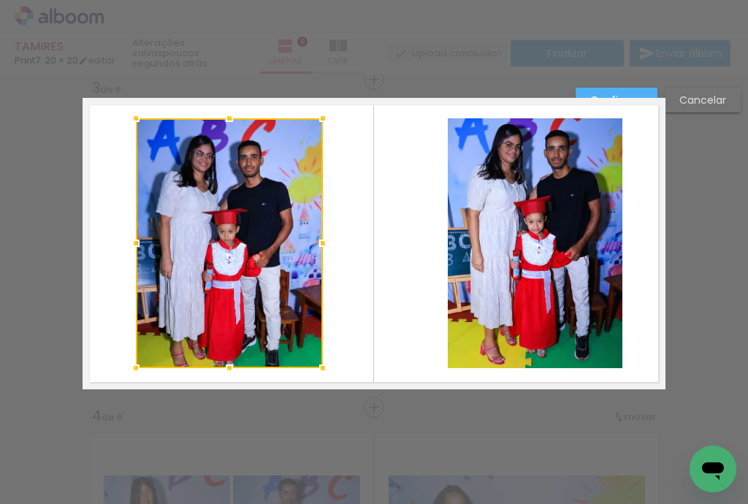
drag, startPoint x: 142, startPoint y: 243, endPoint x: 131, endPoint y: 245, distance: 11.1
click at [131, 245] on div at bounding box center [135, 243] width 29 height 29
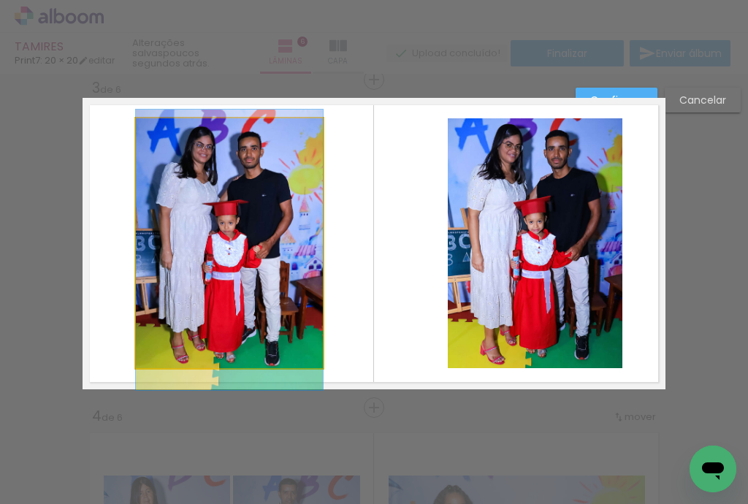
drag, startPoint x: 202, startPoint y: 259, endPoint x: 204, endPoint y: 251, distance: 8.5
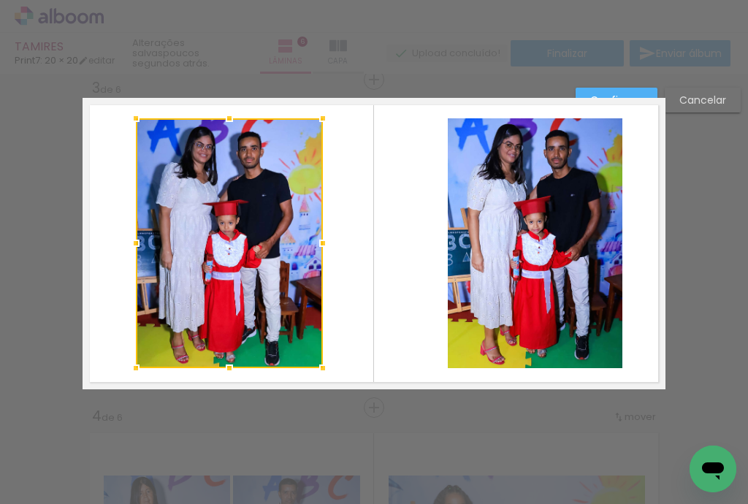
click at [532, 260] on quentale-photo at bounding box center [535, 243] width 175 height 250
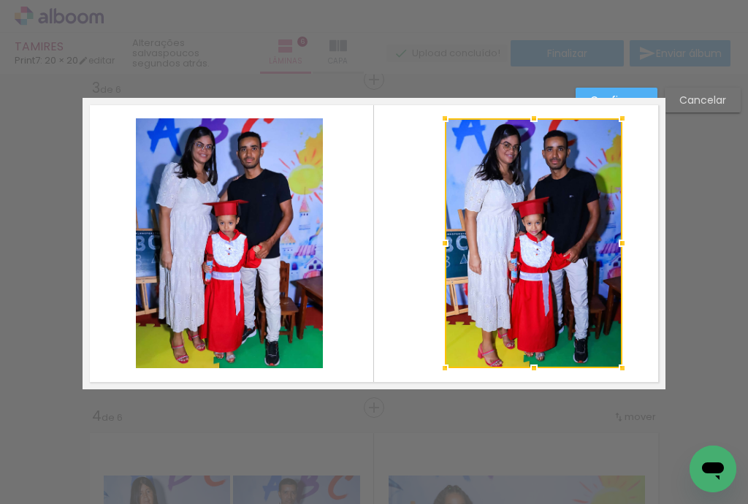
click at [440, 243] on div at bounding box center [444, 243] width 29 height 29
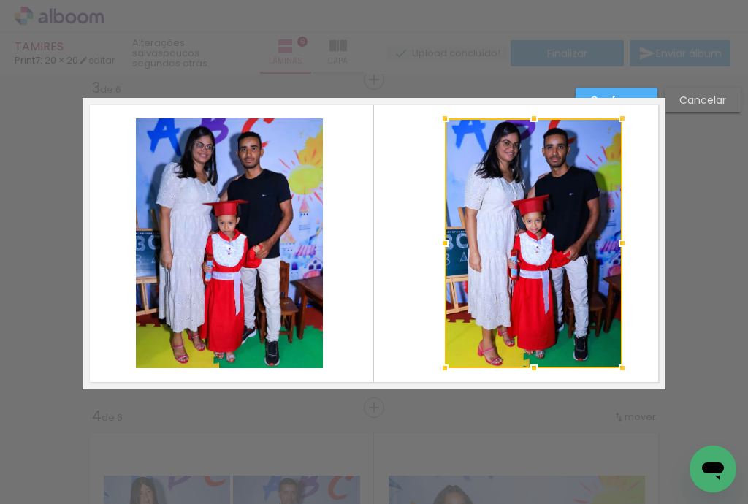
click at [638, 91] on paper-button "Confirmar" at bounding box center [617, 100] width 82 height 25
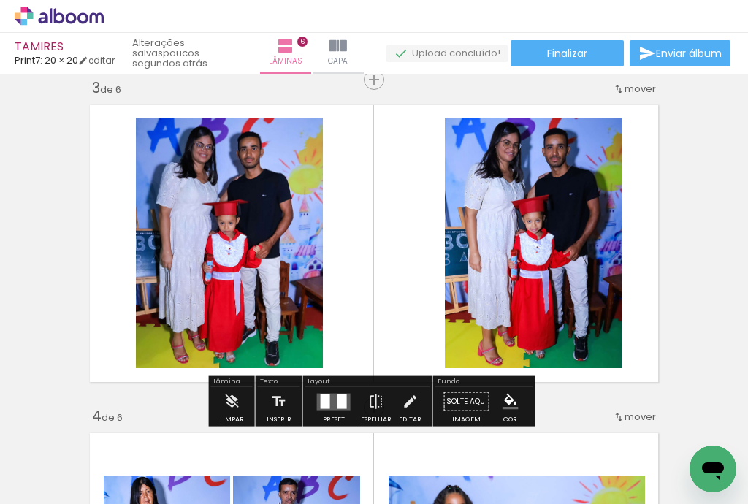
click at [240, 241] on quentale-photo at bounding box center [229, 243] width 187 height 250
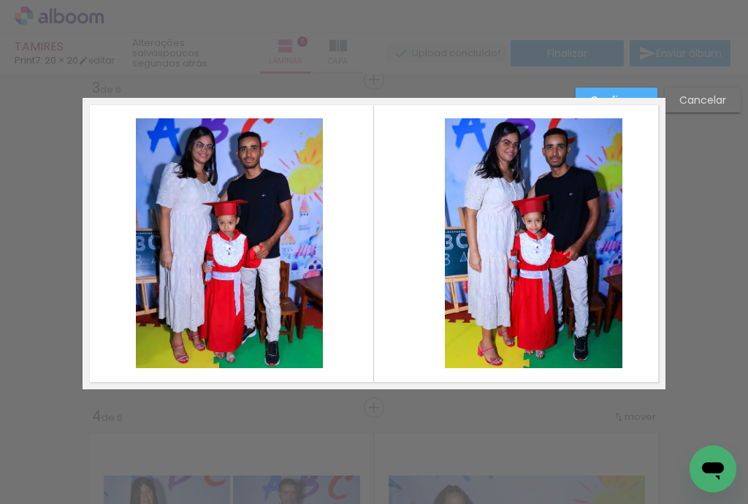
click at [240, 241] on quentale-photo at bounding box center [229, 243] width 187 height 250
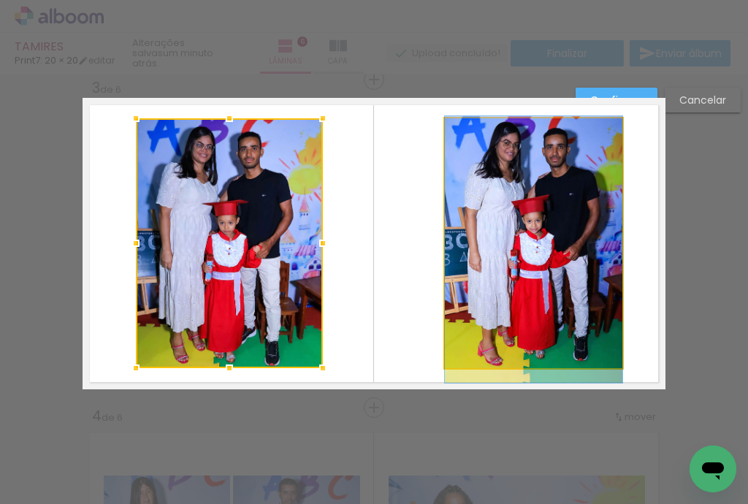
click at [528, 255] on quentale-photo at bounding box center [533, 243] width 177 height 250
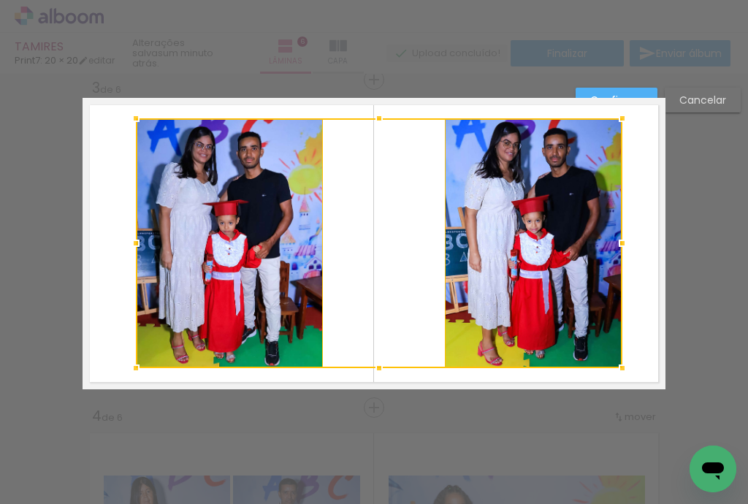
click at [363, 240] on div at bounding box center [379, 243] width 486 height 250
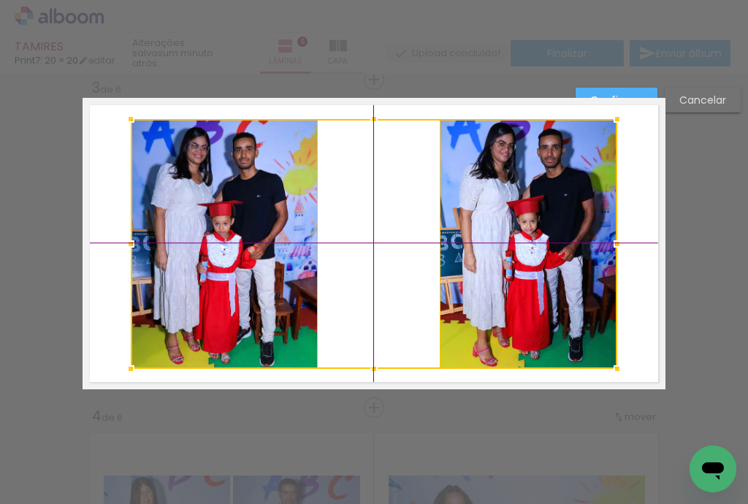
click at [357, 240] on div at bounding box center [374, 244] width 486 height 250
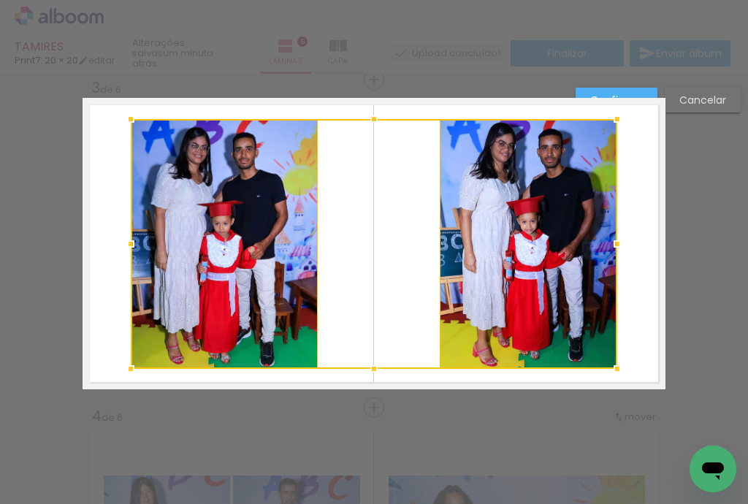
click at [637, 90] on paper-button "Confirmar" at bounding box center [617, 100] width 82 height 25
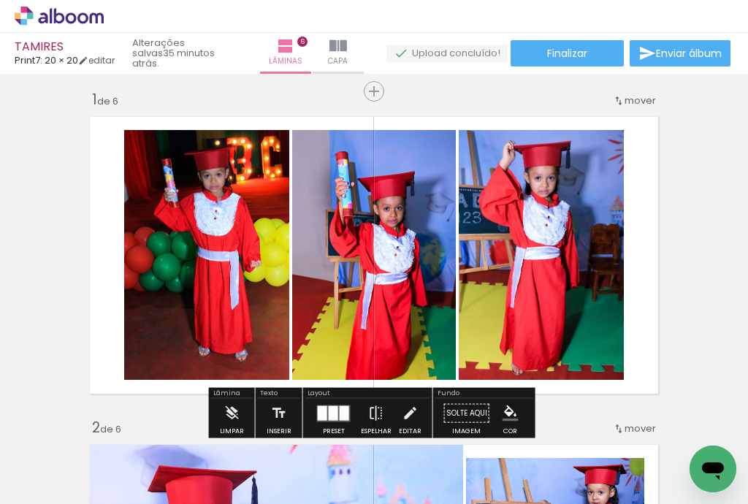
scroll to position [0, 0]
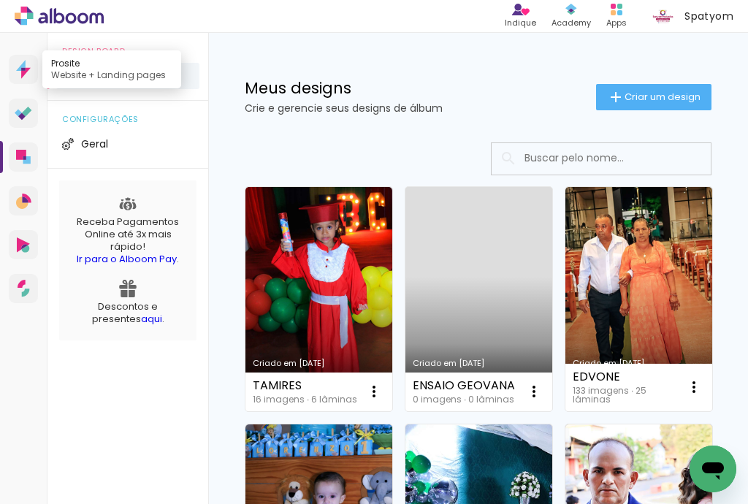
click at [20, 68] on icon at bounding box center [20, 65] width 9 height 11
